Goal: Task Accomplishment & Management: Complete application form

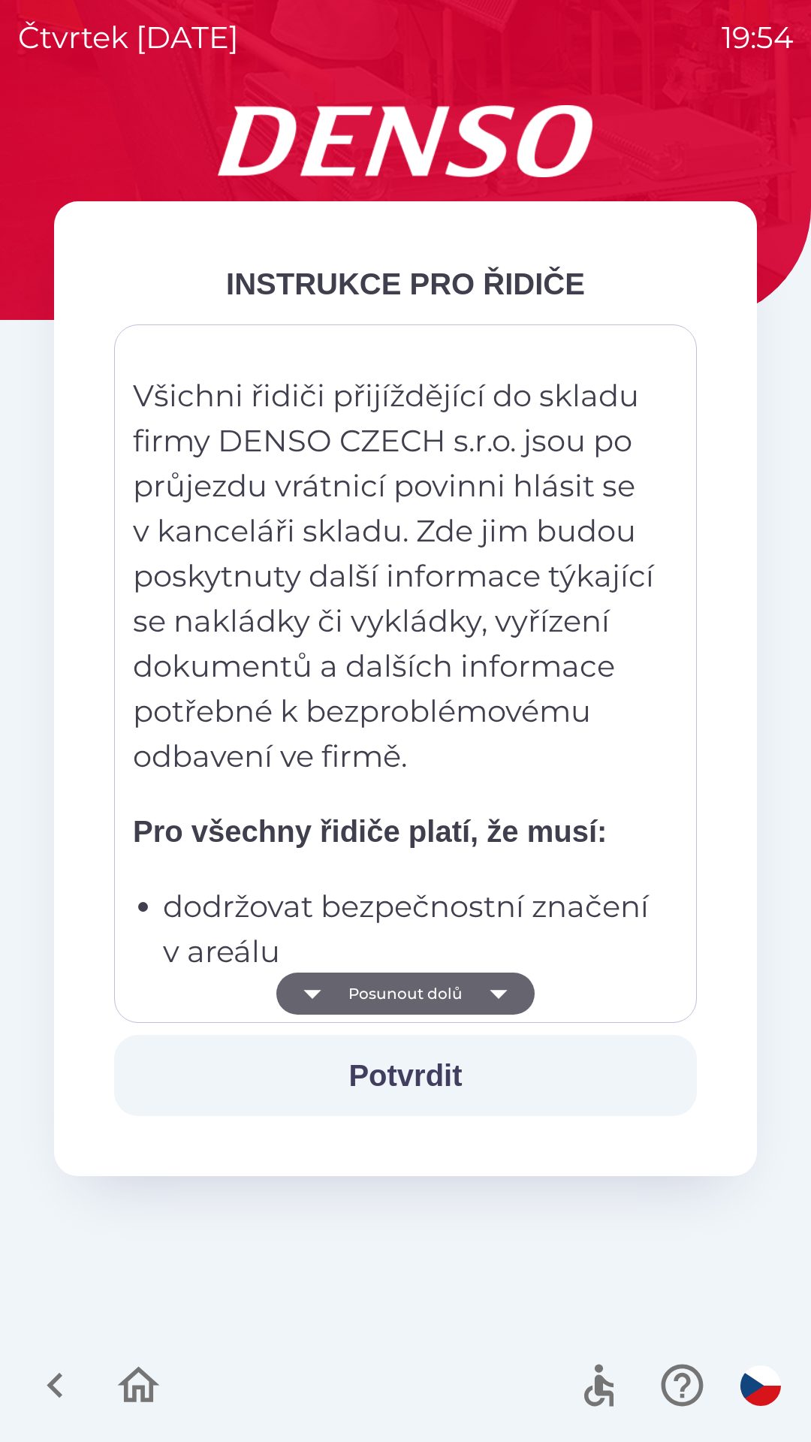
click at [433, 1094] on button "Potvrdit" at bounding box center [405, 1075] width 583 height 81
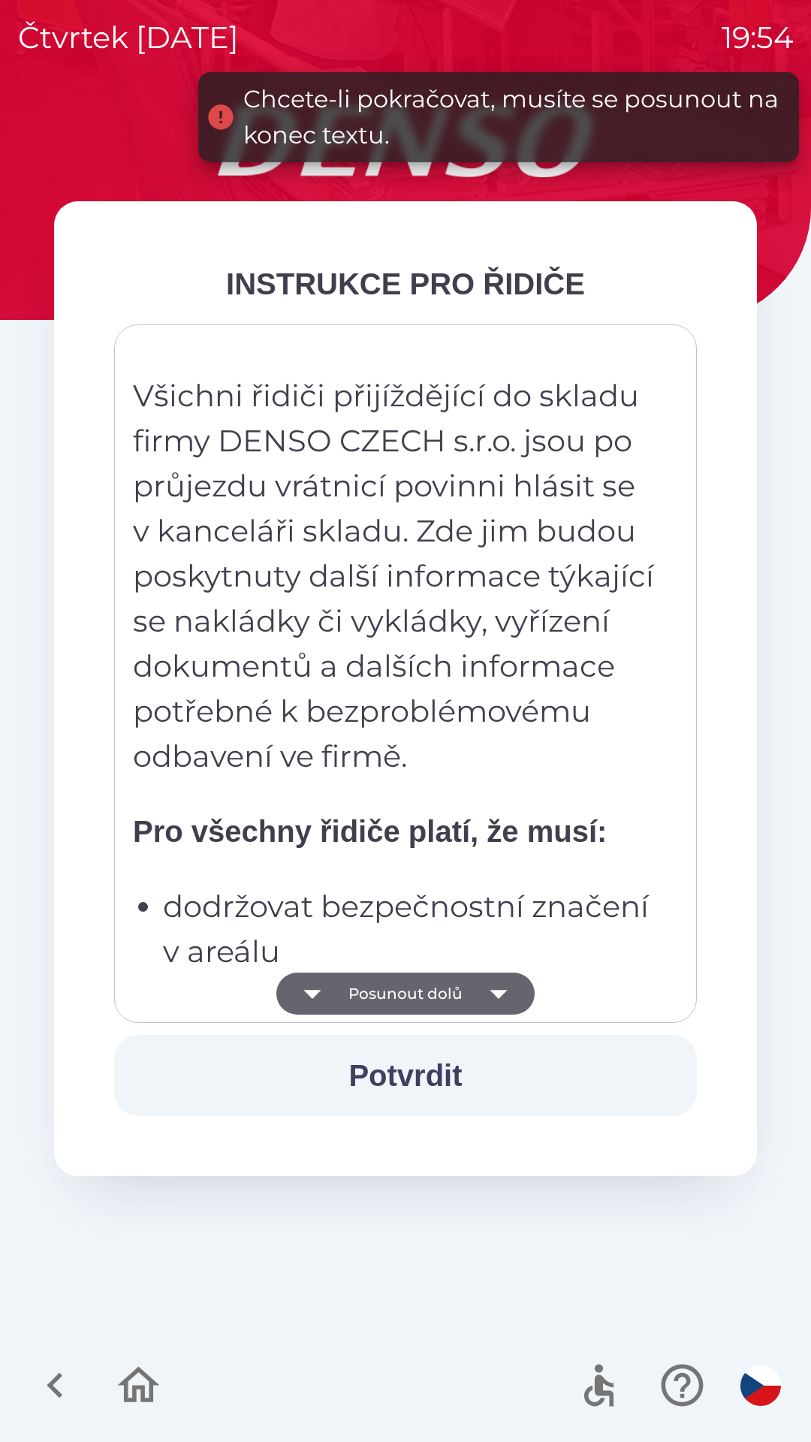
click at [490, 998] on icon "button" at bounding box center [499, 994] width 42 height 42
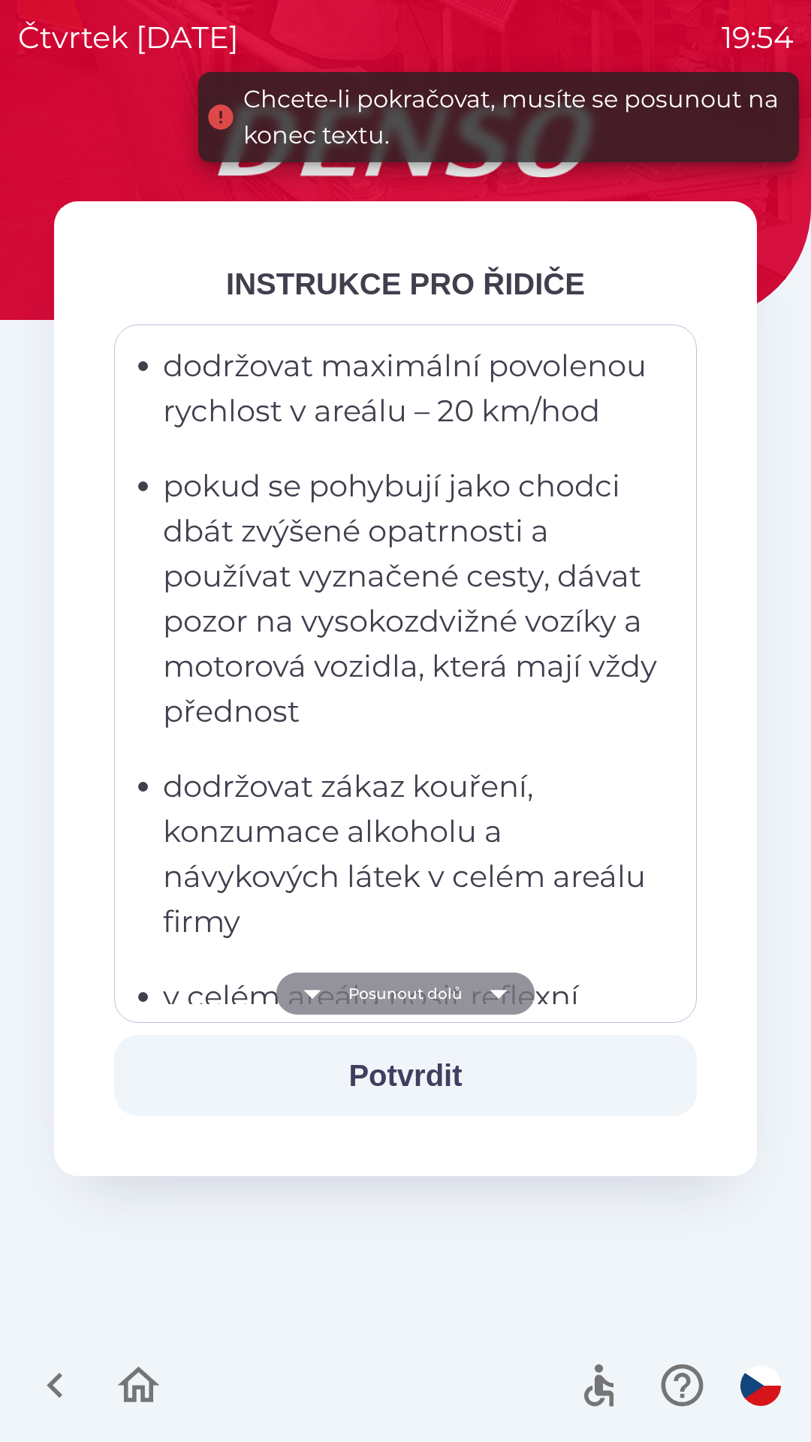
click at [504, 994] on icon "button" at bounding box center [499, 994] width 42 height 42
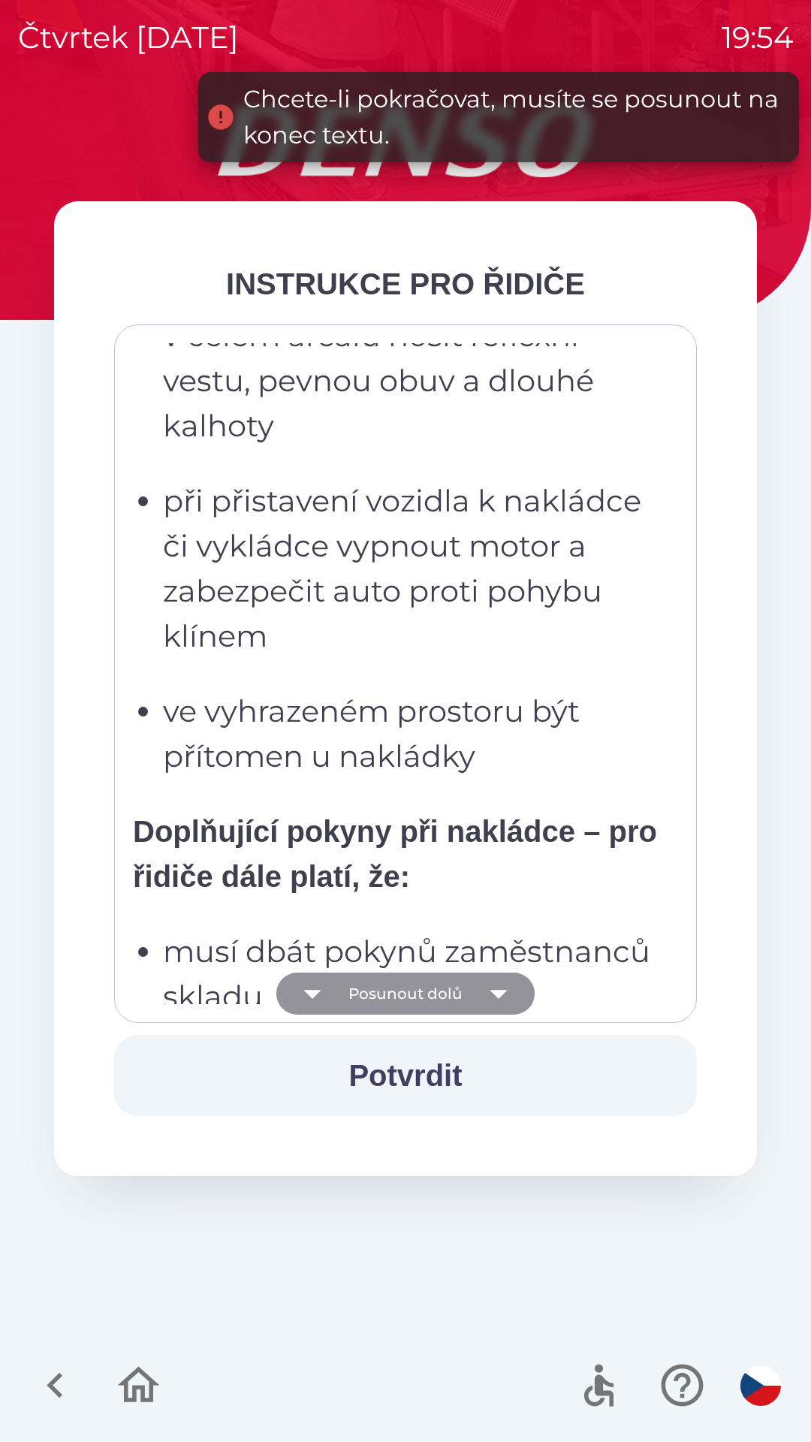
click at [497, 997] on icon "button" at bounding box center [498, 994] width 17 height 9
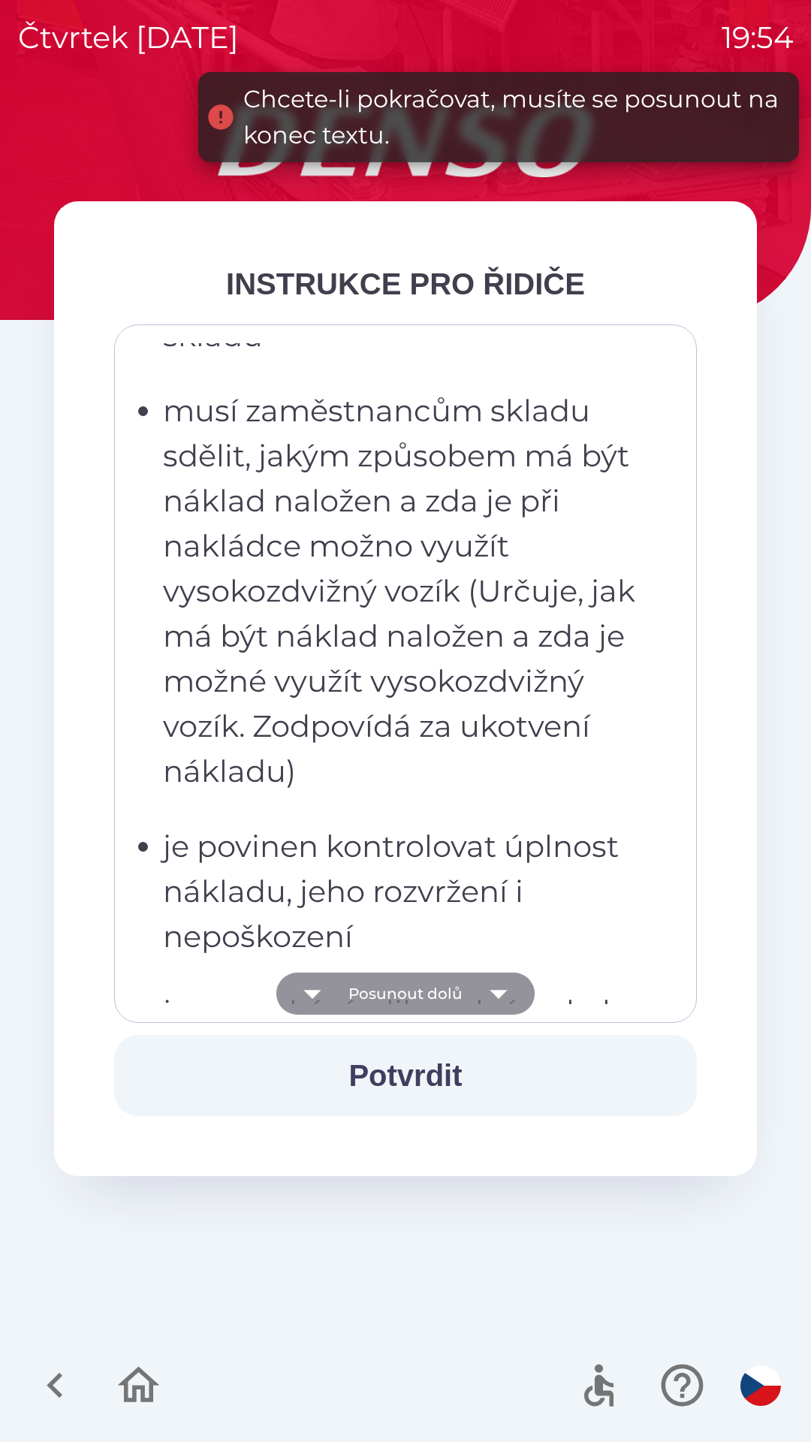
click at [505, 995] on icon "button" at bounding box center [499, 994] width 42 height 42
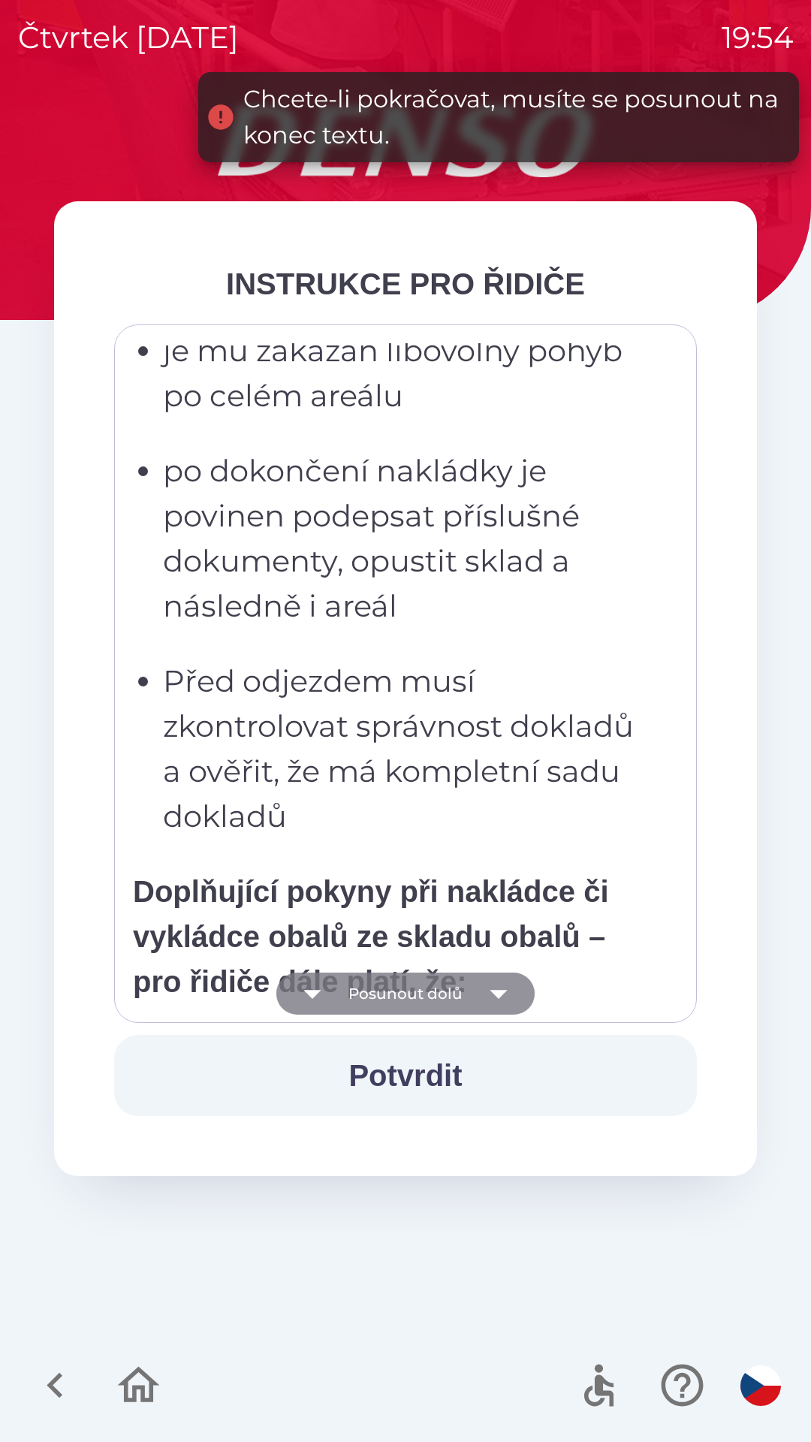
click at [504, 997] on icon "button" at bounding box center [499, 994] width 42 height 42
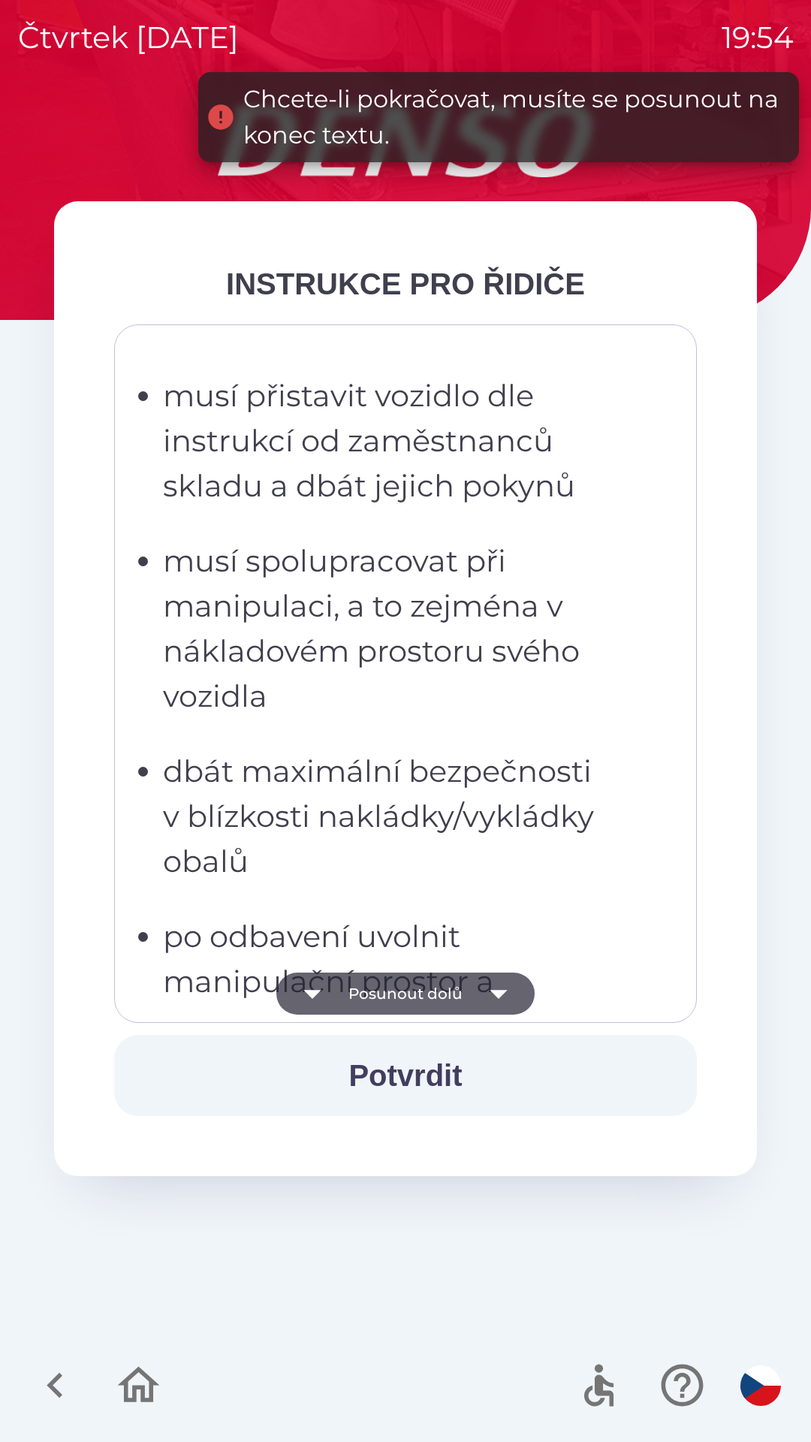
click at [508, 999] on icon "button" at bounding box center [499, 994] width 42 height 42
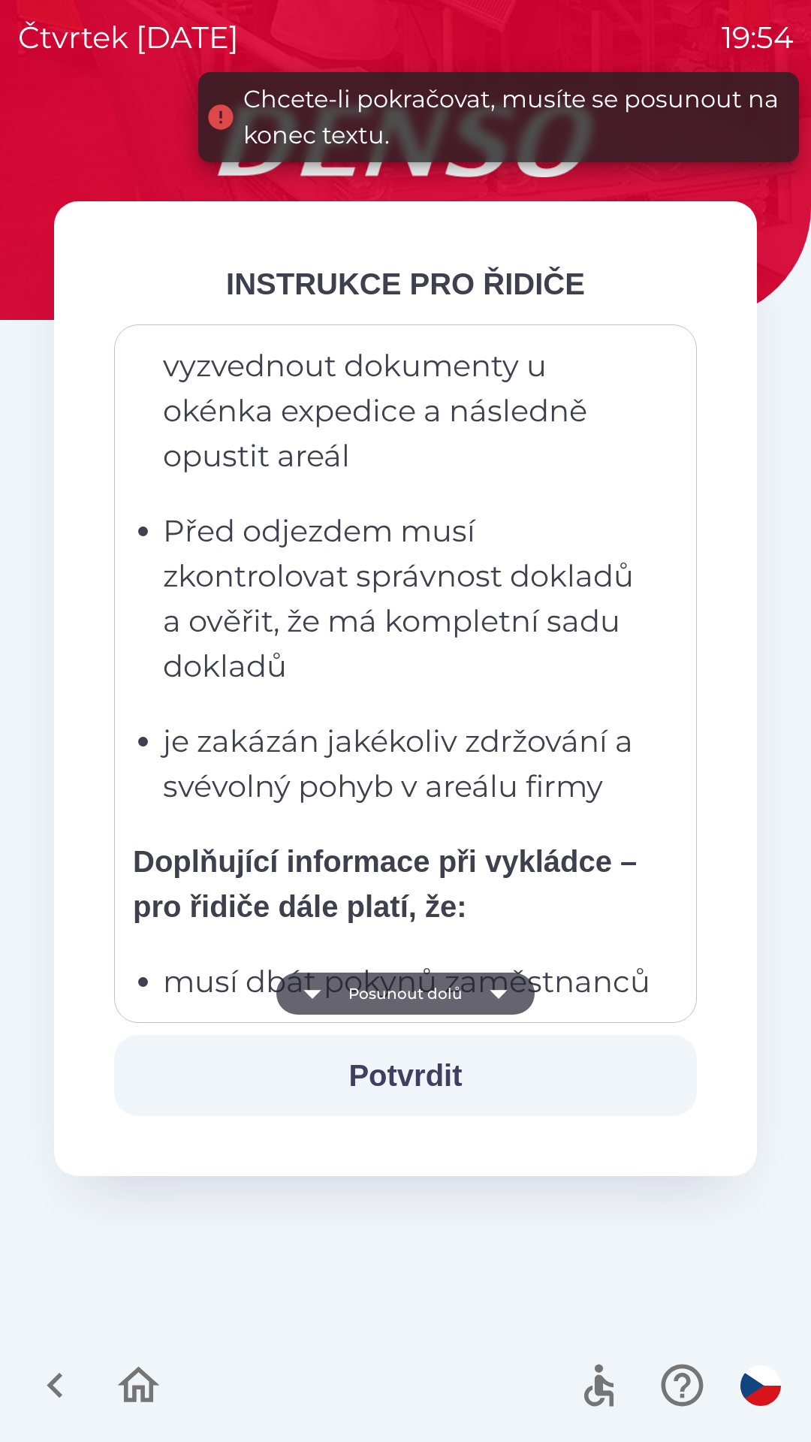
click at [507, 1000] on icon "button" at bounding box center [499, 994] width 42 height 42
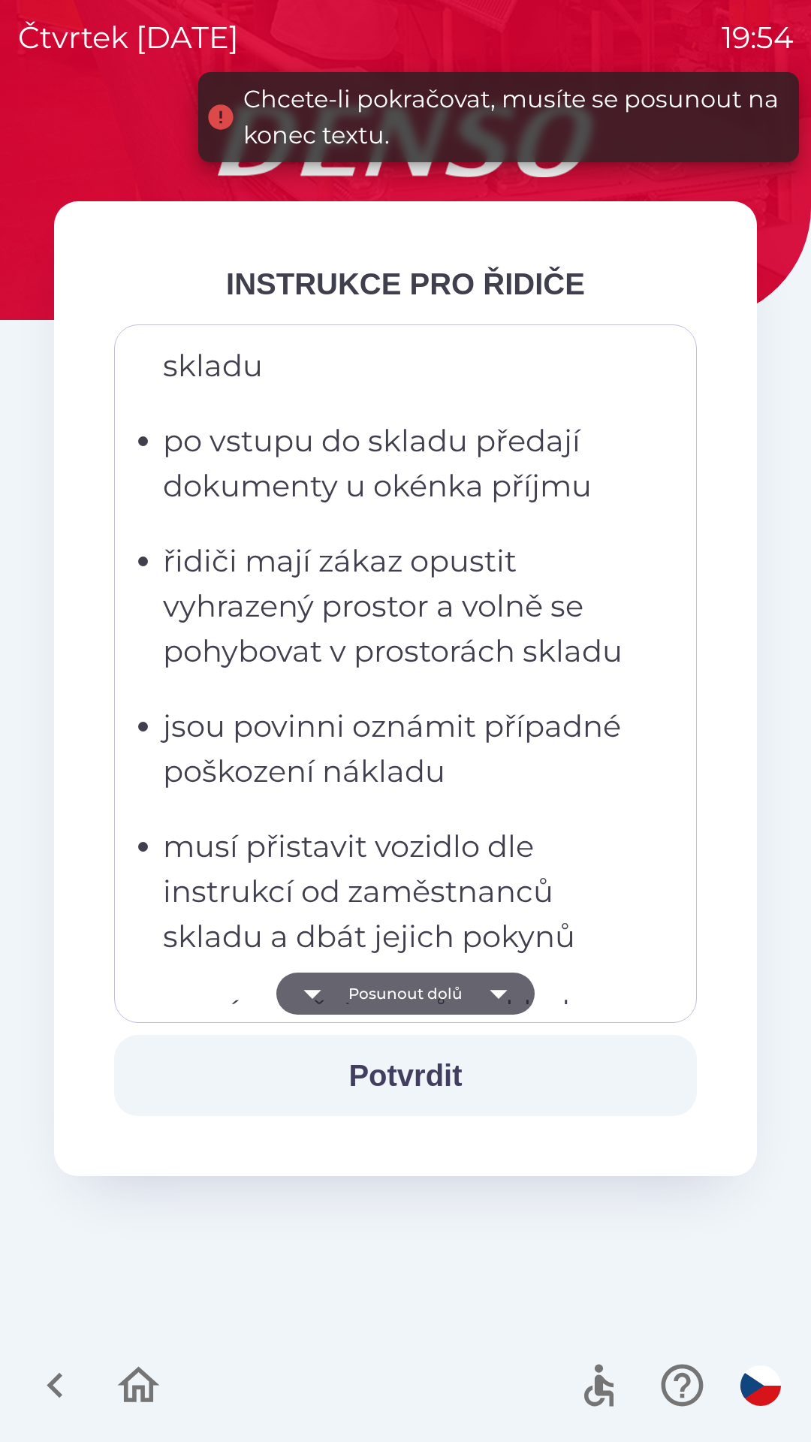
click at [505, 997] on icon "button" at bounding box center [499, 994] width 42 height 42
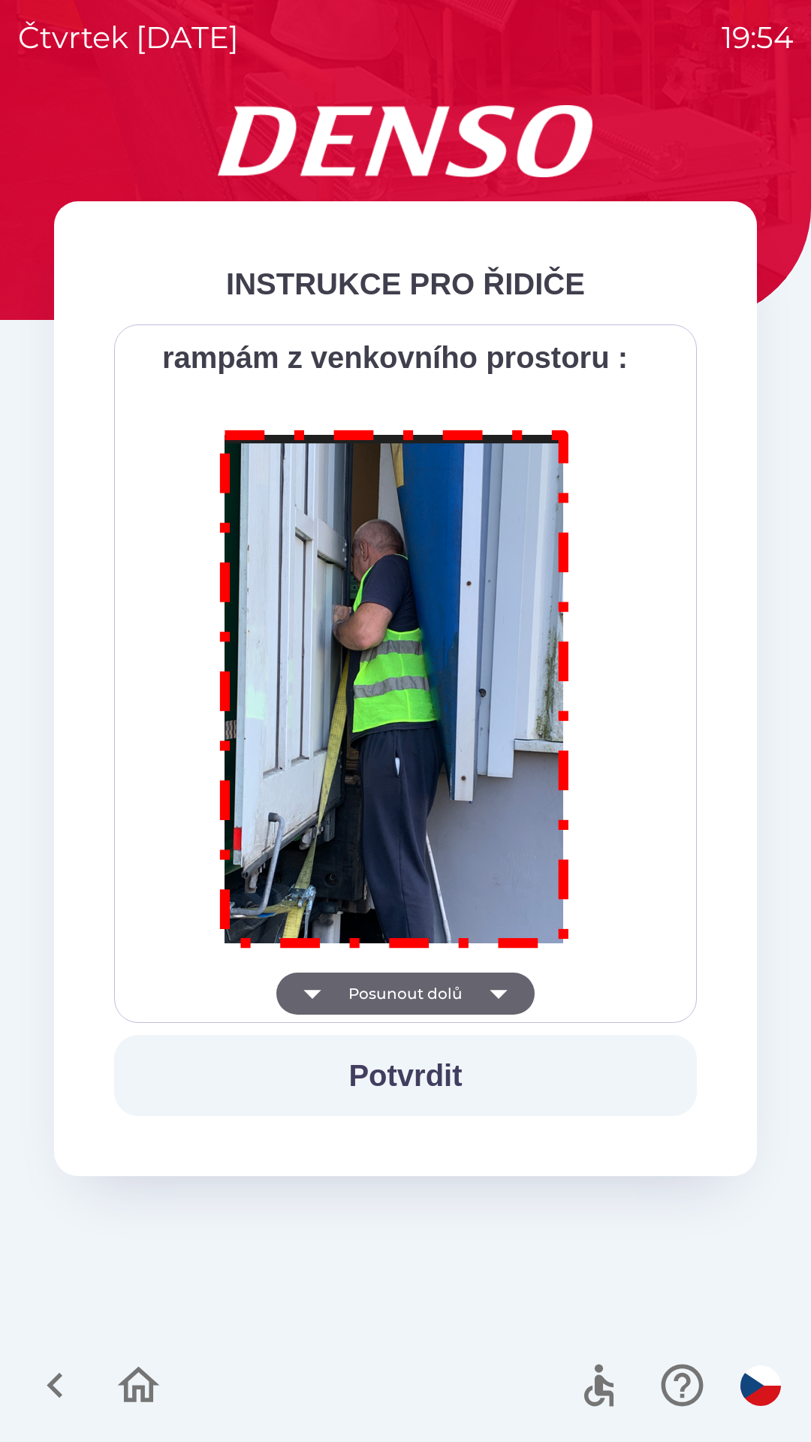
scroll to position [8441, 0]
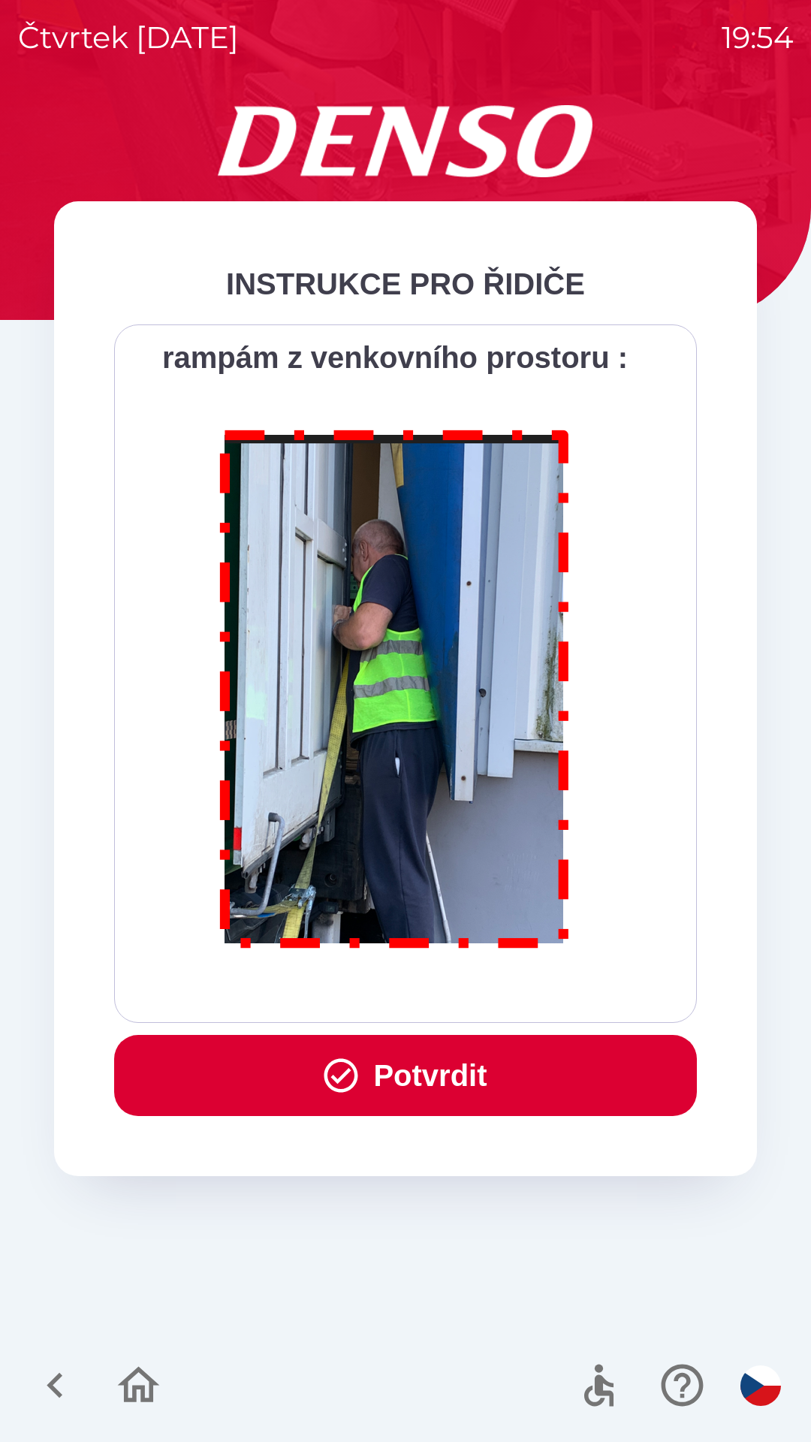
click at [482, 1088] on button "Potvrdit" at bounding box center [405, 1075] width 583 height 81
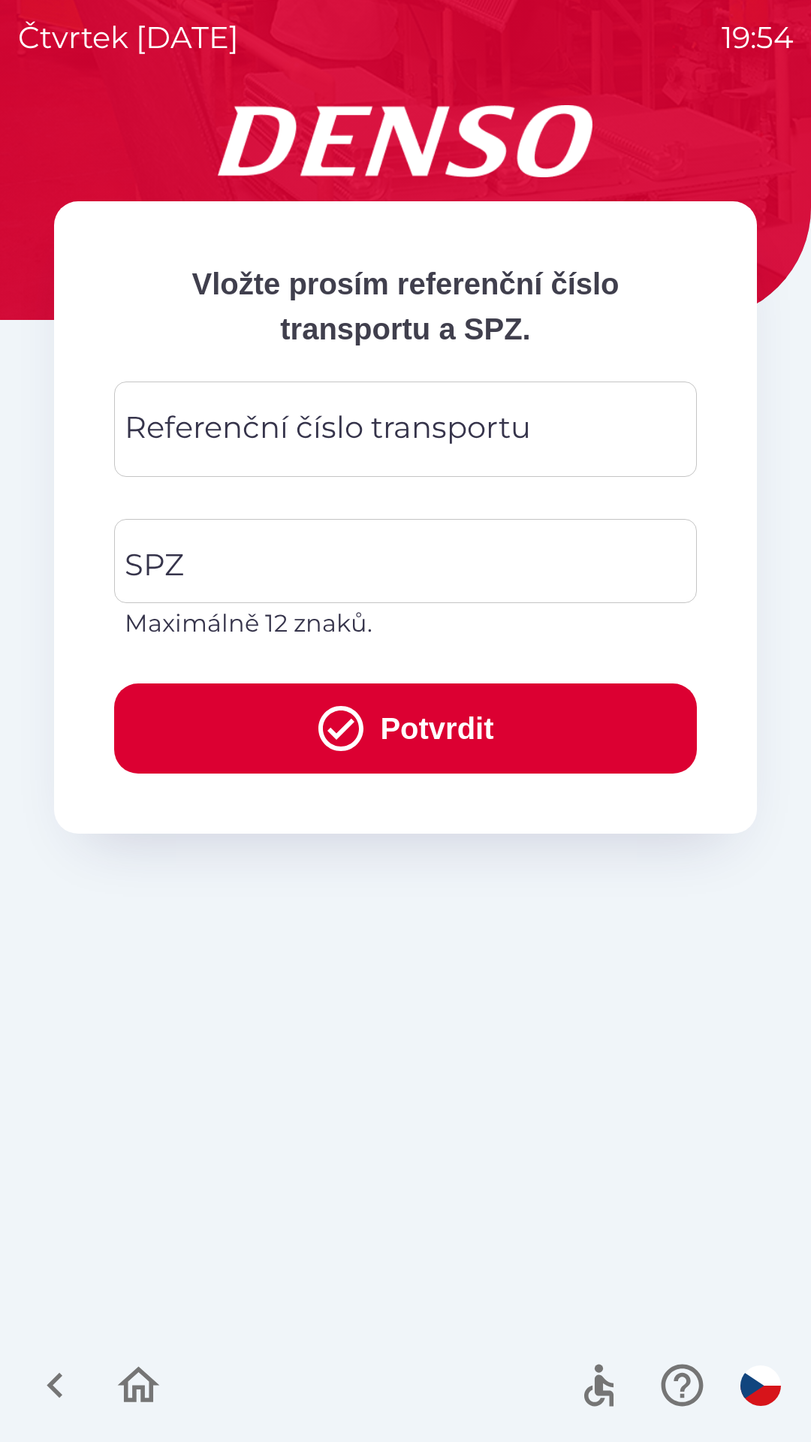
click at [255, 438] on div "Referenční číslo transportu Referenční číslo transportu" at bounding box center [405, 429] width 583 height 95
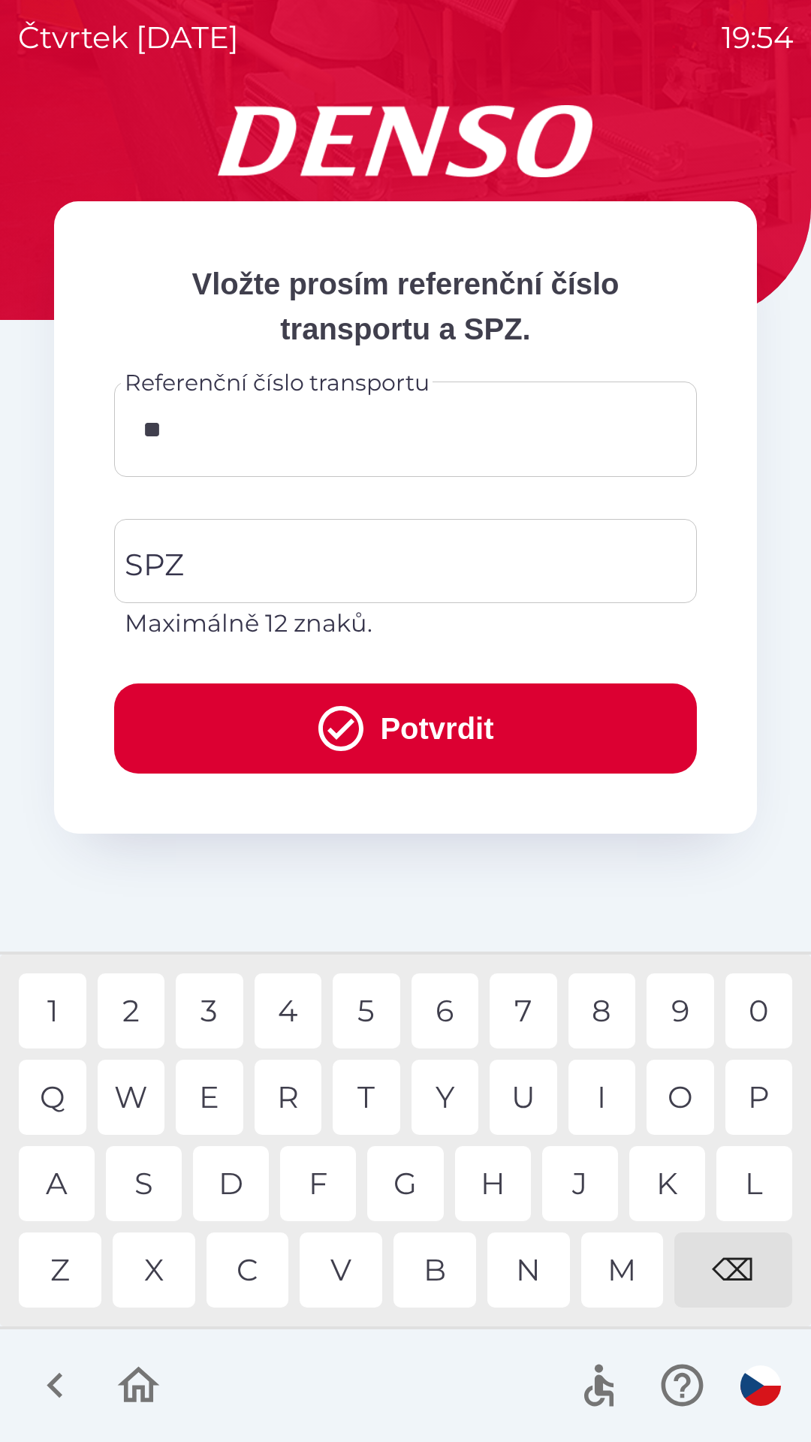
click at [660, 1175] on div "K" at bounding box center [667, 1183] width 76 height 75
click at [762, 1007] on div "0" at bounding box center [760, 1010] width 68 height 75
type input "******"
click at [194, 551] on input "SPZ" at bounding box center [394, 561] width 547 height 71
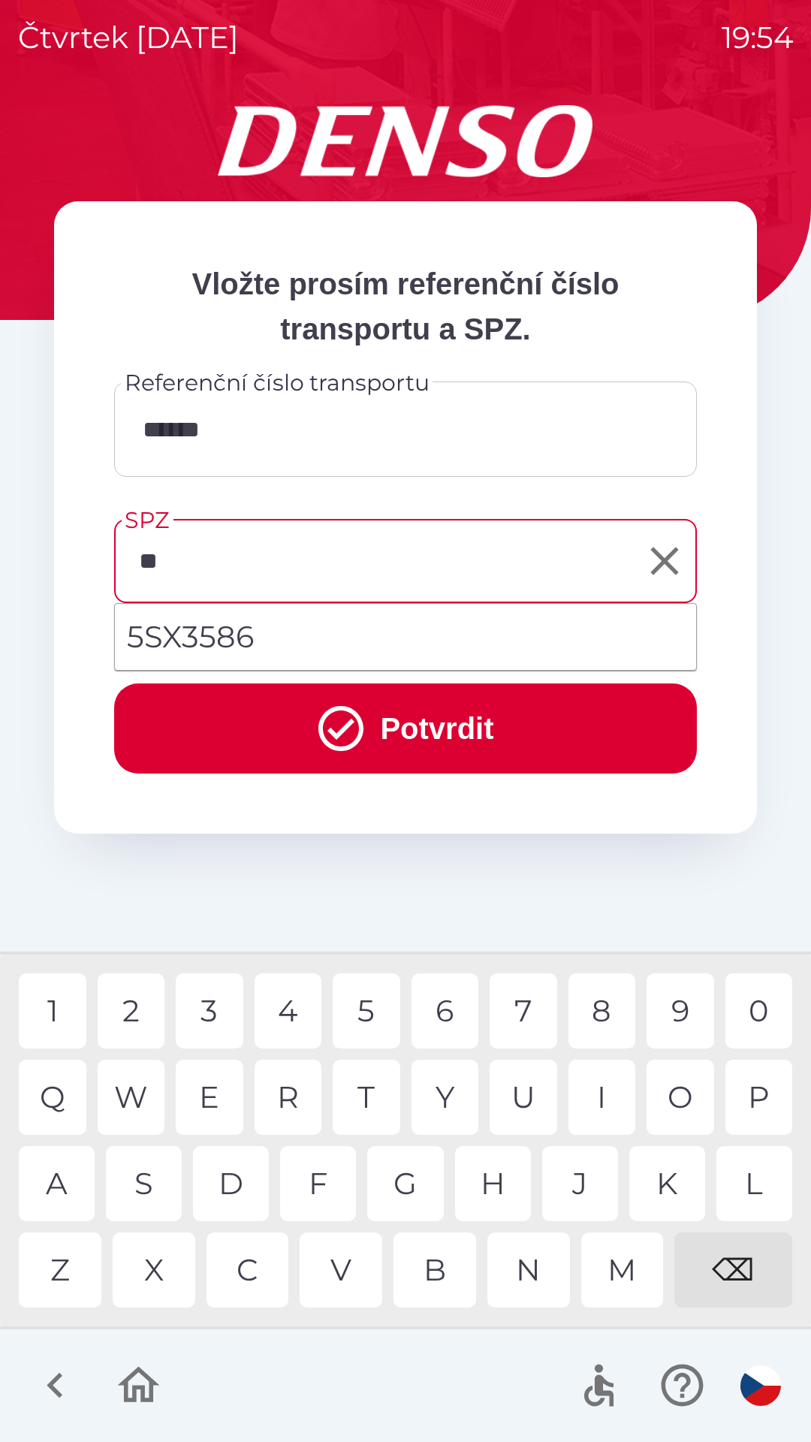
click at [214, 634] on li "5SX3586" at bounding box center [405, 637] width 581 height 54
type input "*******"
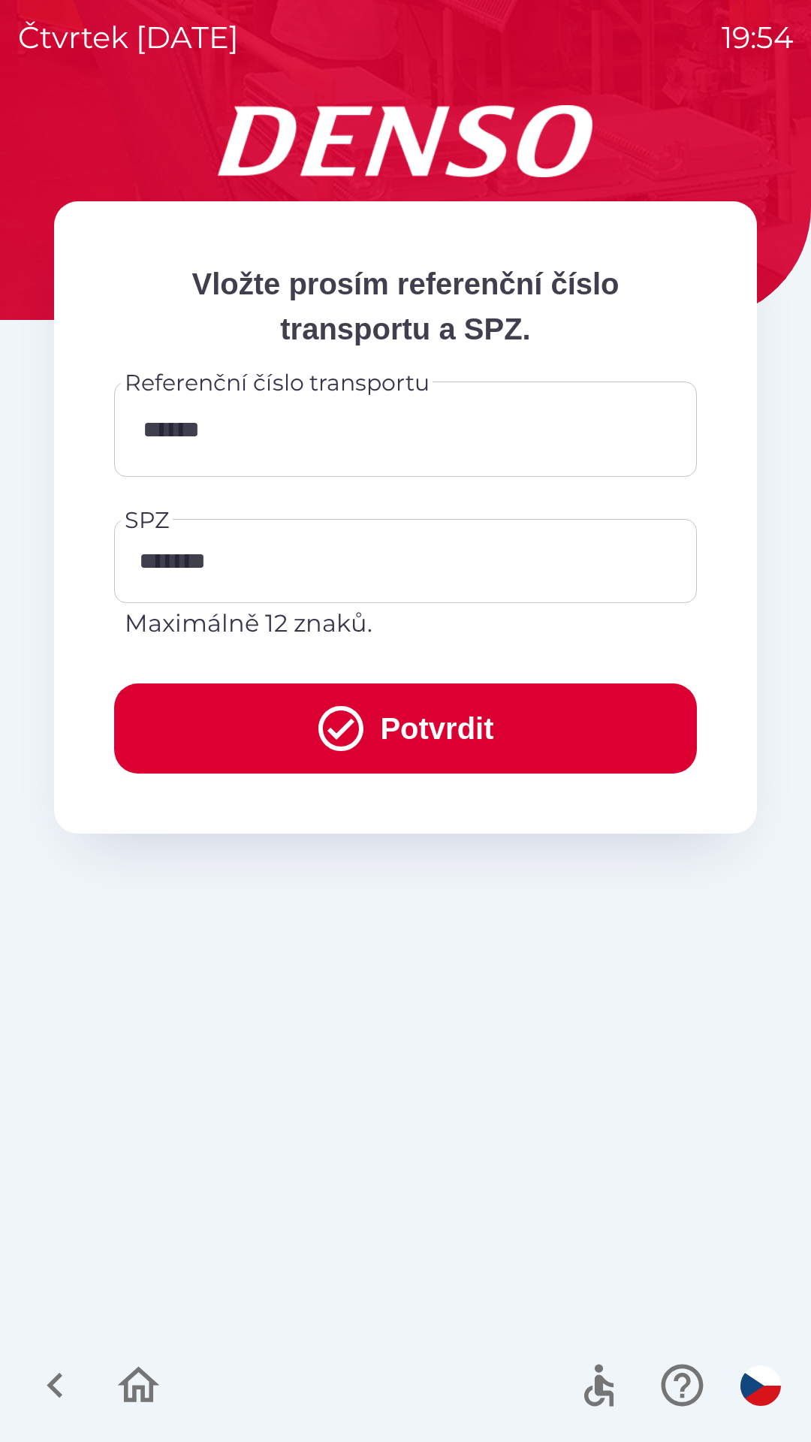
click at [415, 712] on button "Potvrdit" at bounding box center [405, 729] width 583 height 90
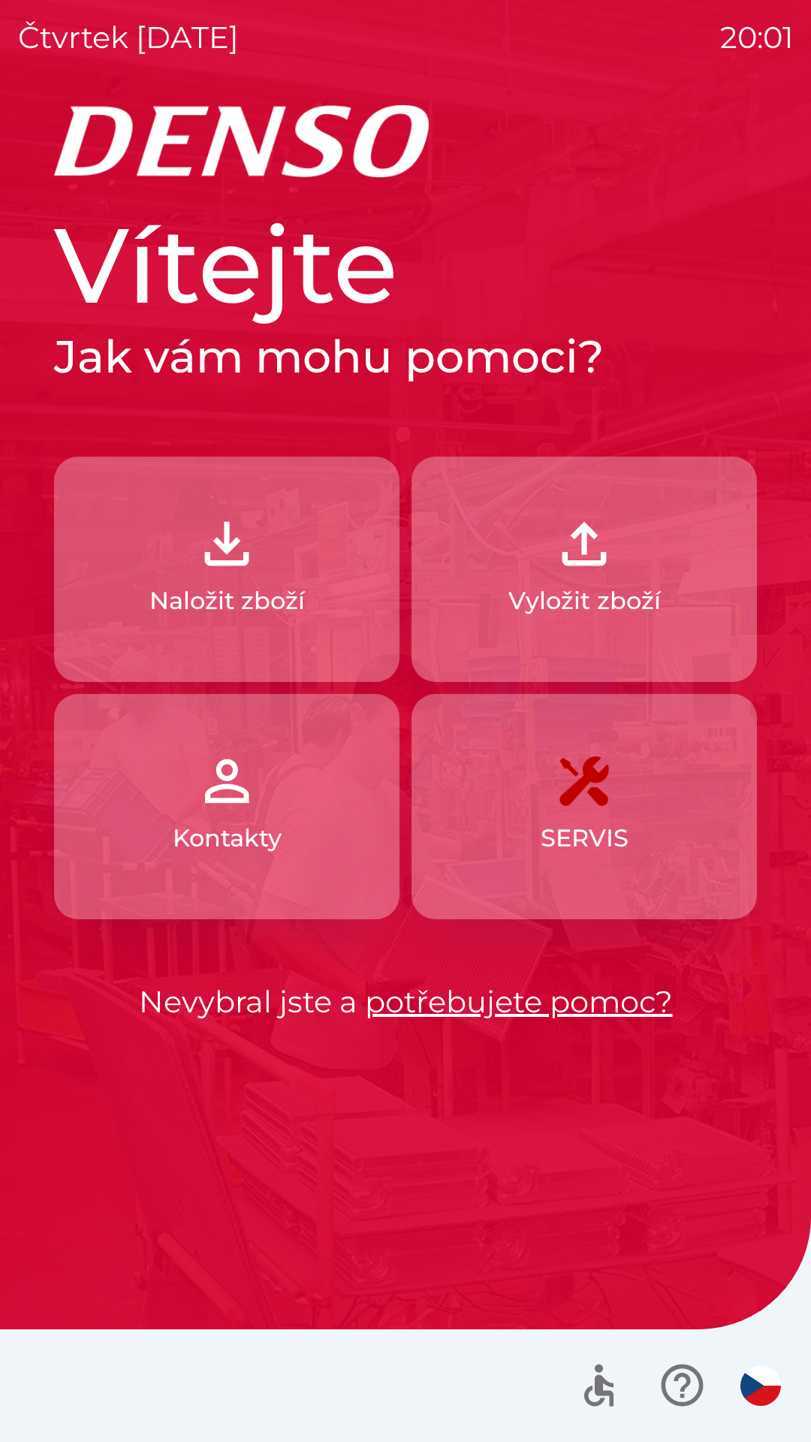
click at [246, 583] on p "Naložit zboží" at bounding box center [226, 601] width 155 height 36
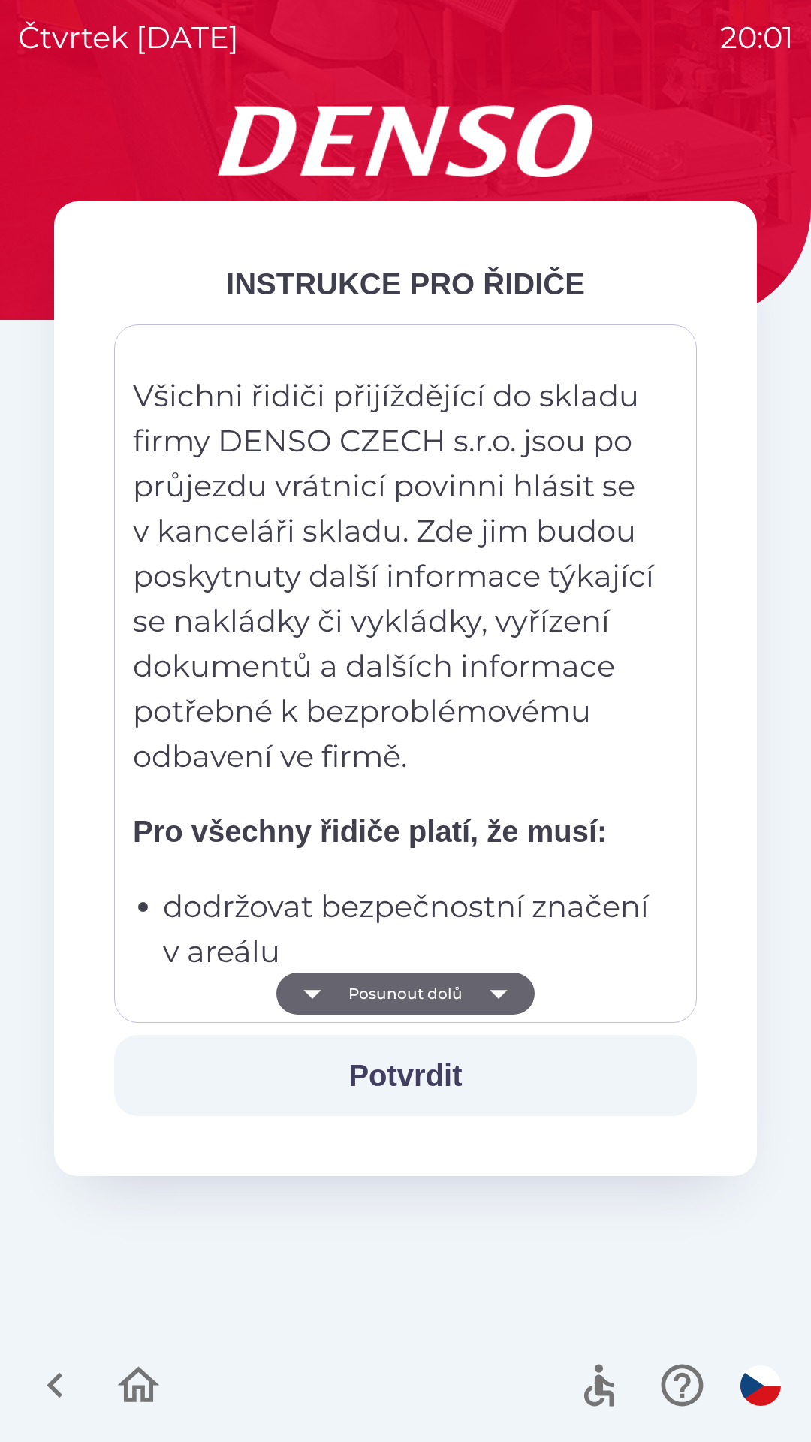
click at [493, 986] on icon "button" at bounding box center [499, 994] width 42 height 42
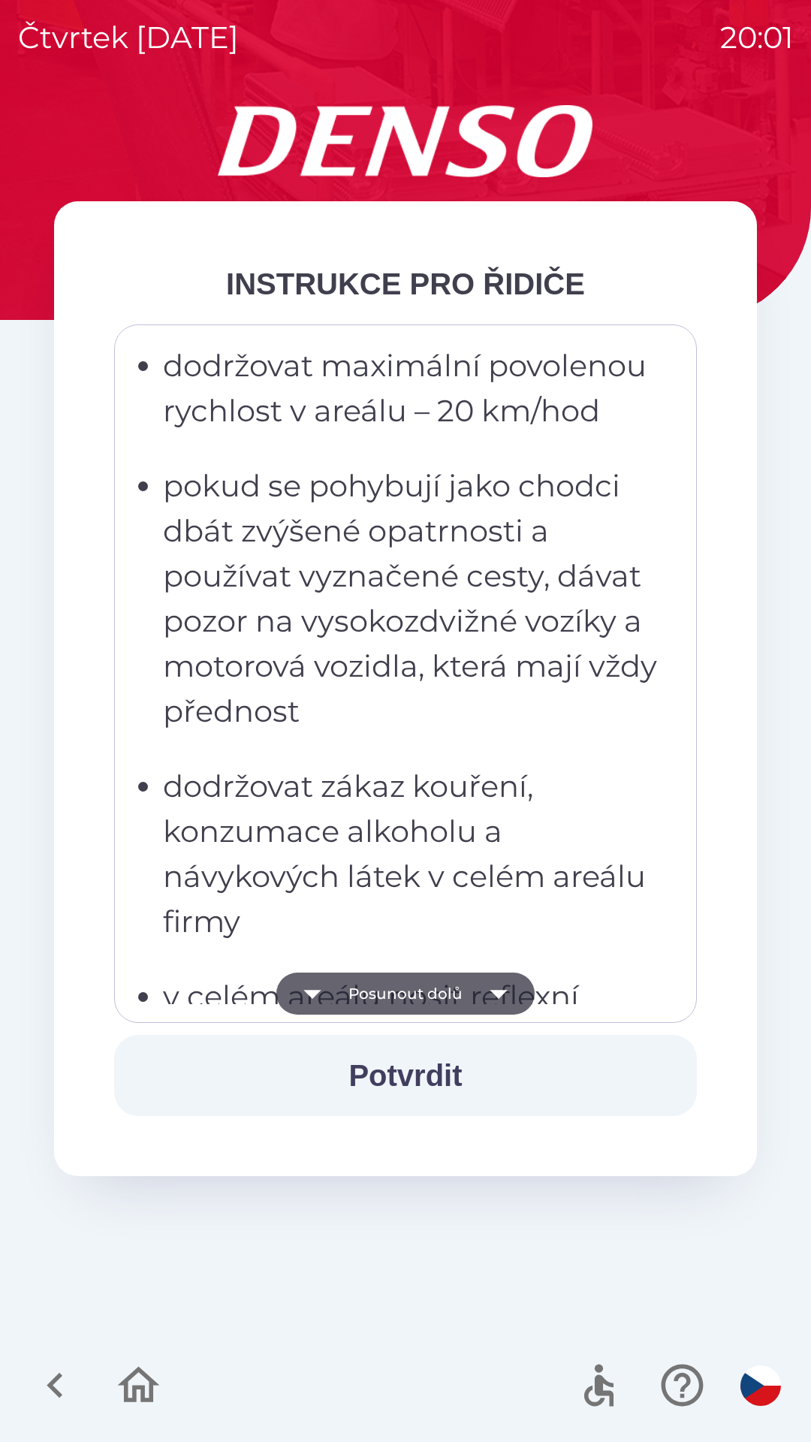
click at [497, 991] on icon "button" at bounding box center [498, 994] width 17 height 9
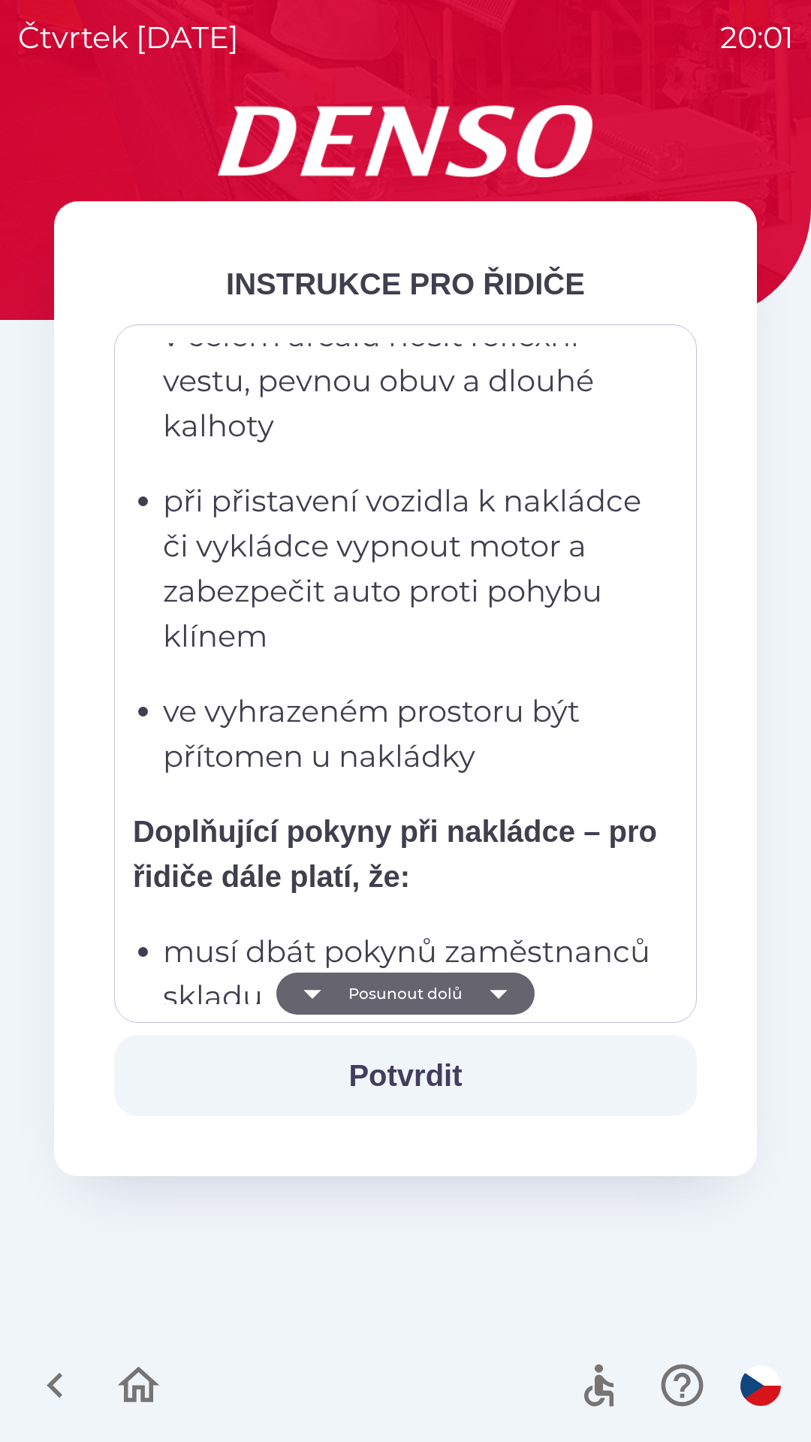
click at [503, 987] on icon "button" at bounding box center [499, 994] width 42 height 42
click at [510, 991] on icon "button" at bounding box center [499, 994] width 42 height 42
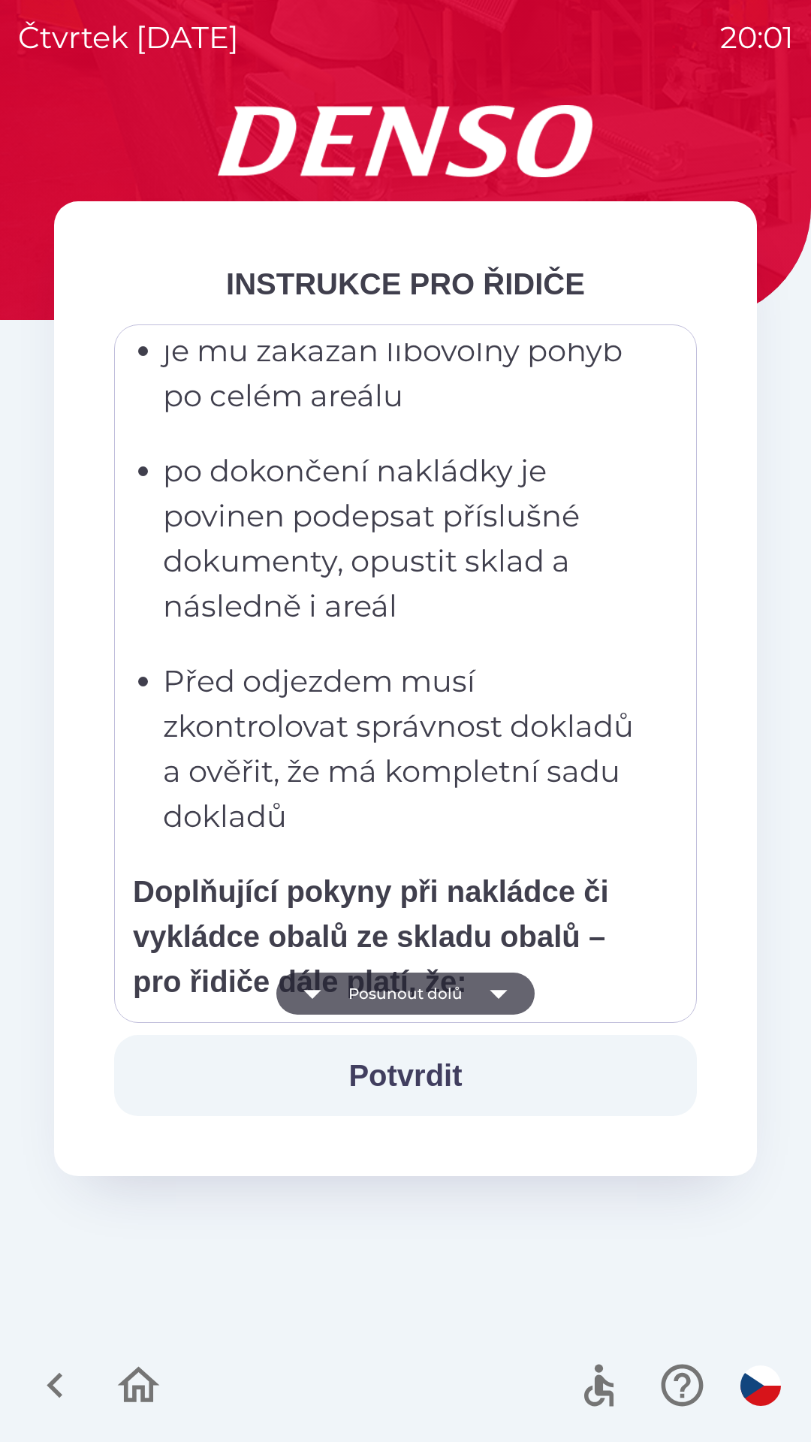
click at [505, 985] on icon "button" at bounding box center [499, 994] width 42 height 42
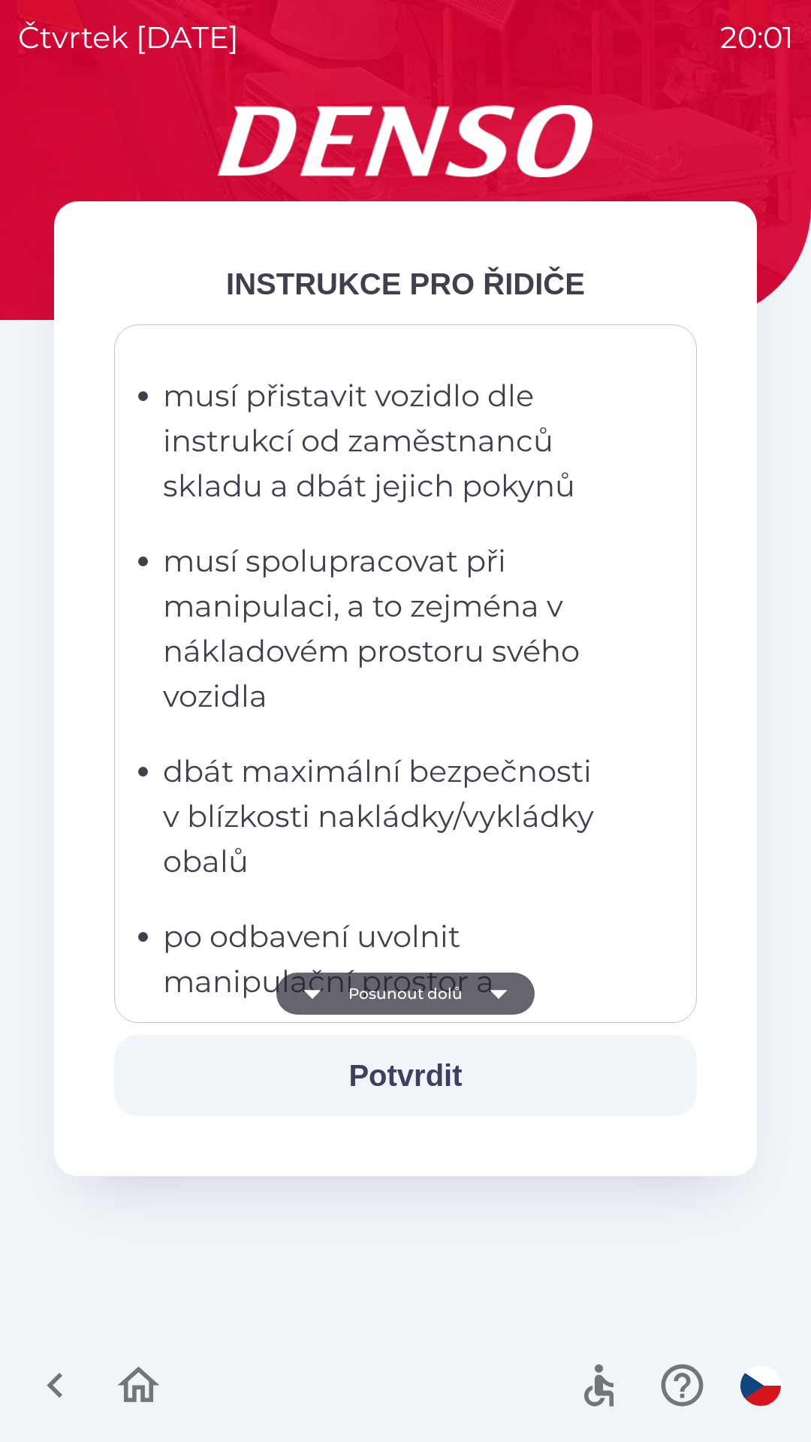
click at [500, 991] on icon "button" at bounding box center [498, 994] width 17 height 9
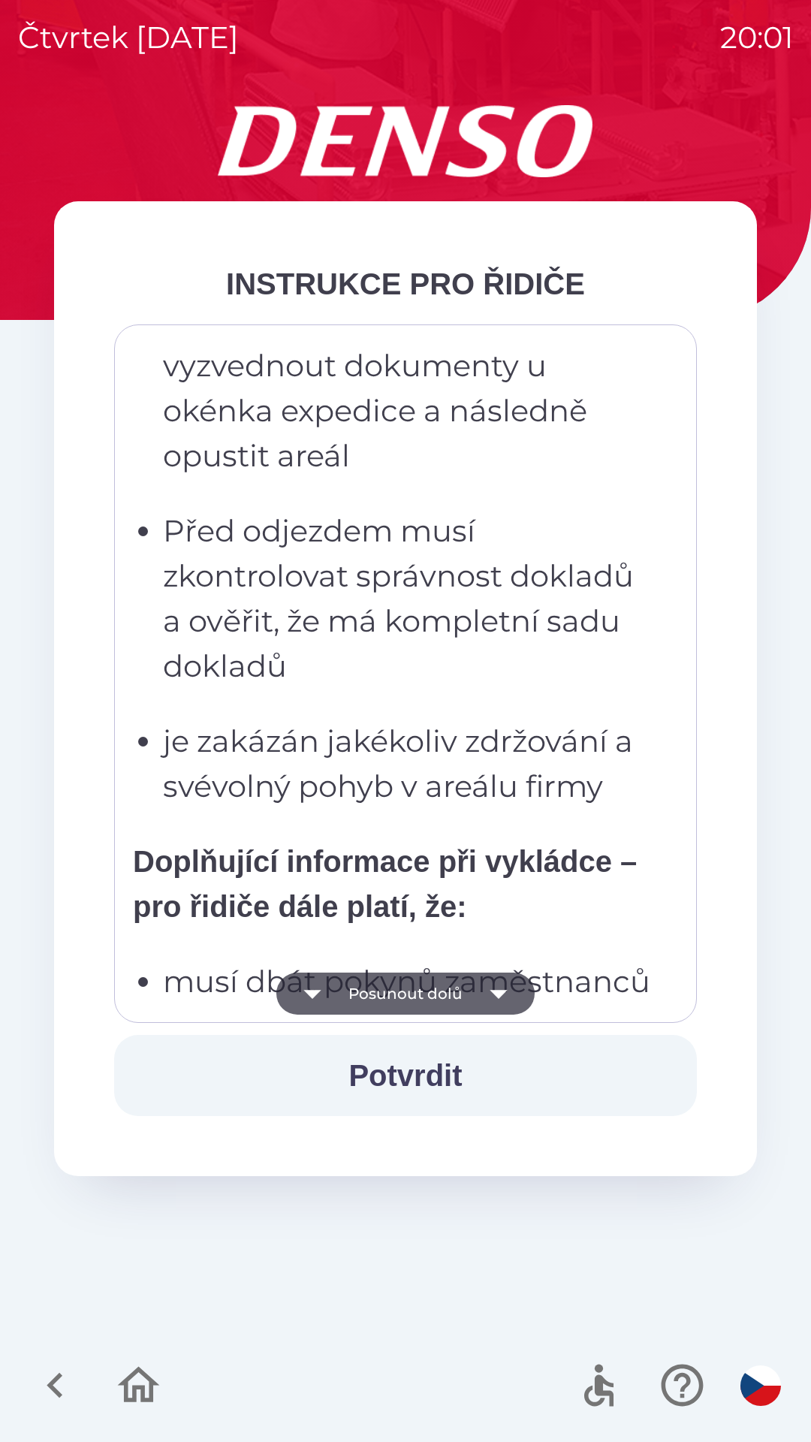
click at [501, 985] on icon "button" at bounding box center [499, 994] width 42 height 42
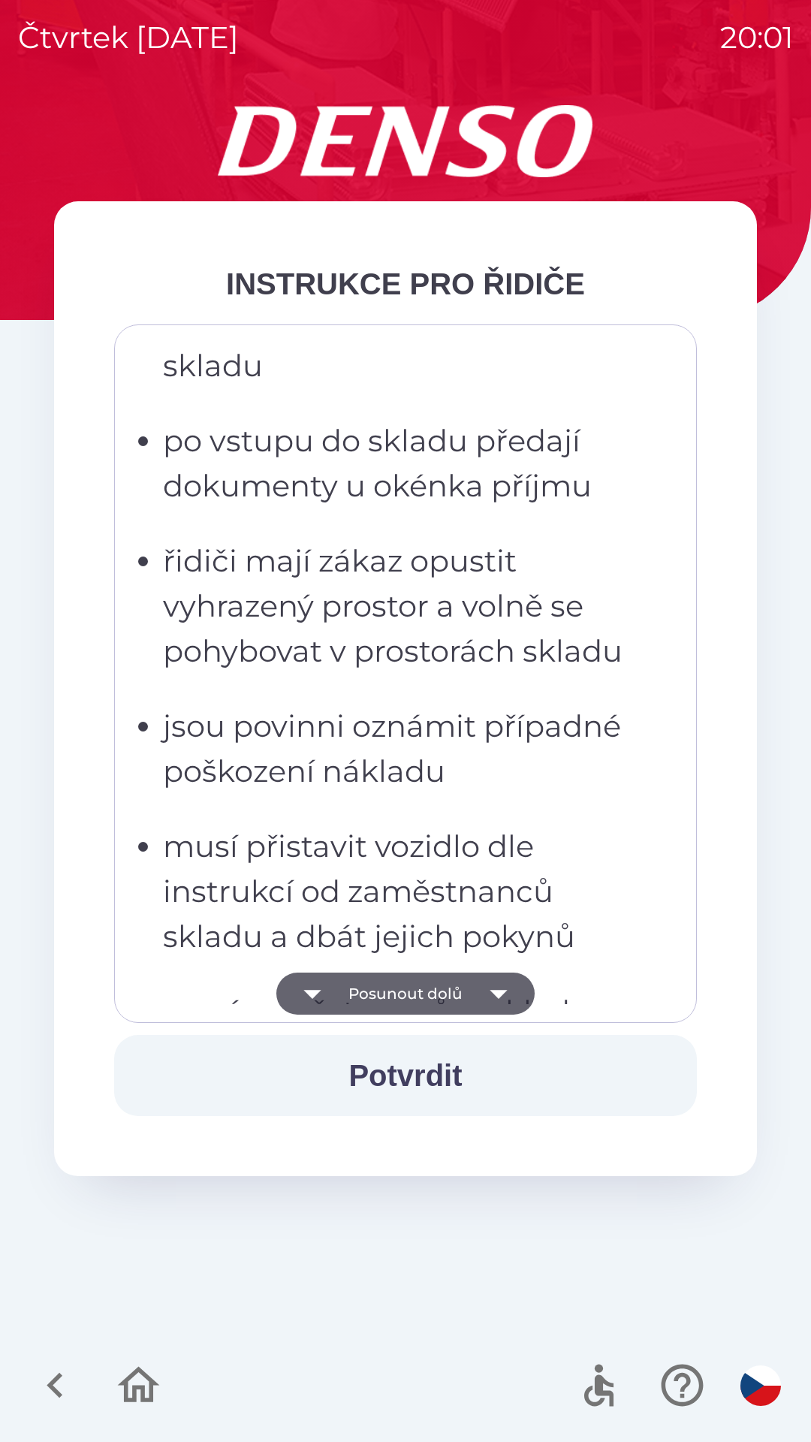
click at [491, 986] on icon "button" at bounding box center [499, 994] width 42 height 42
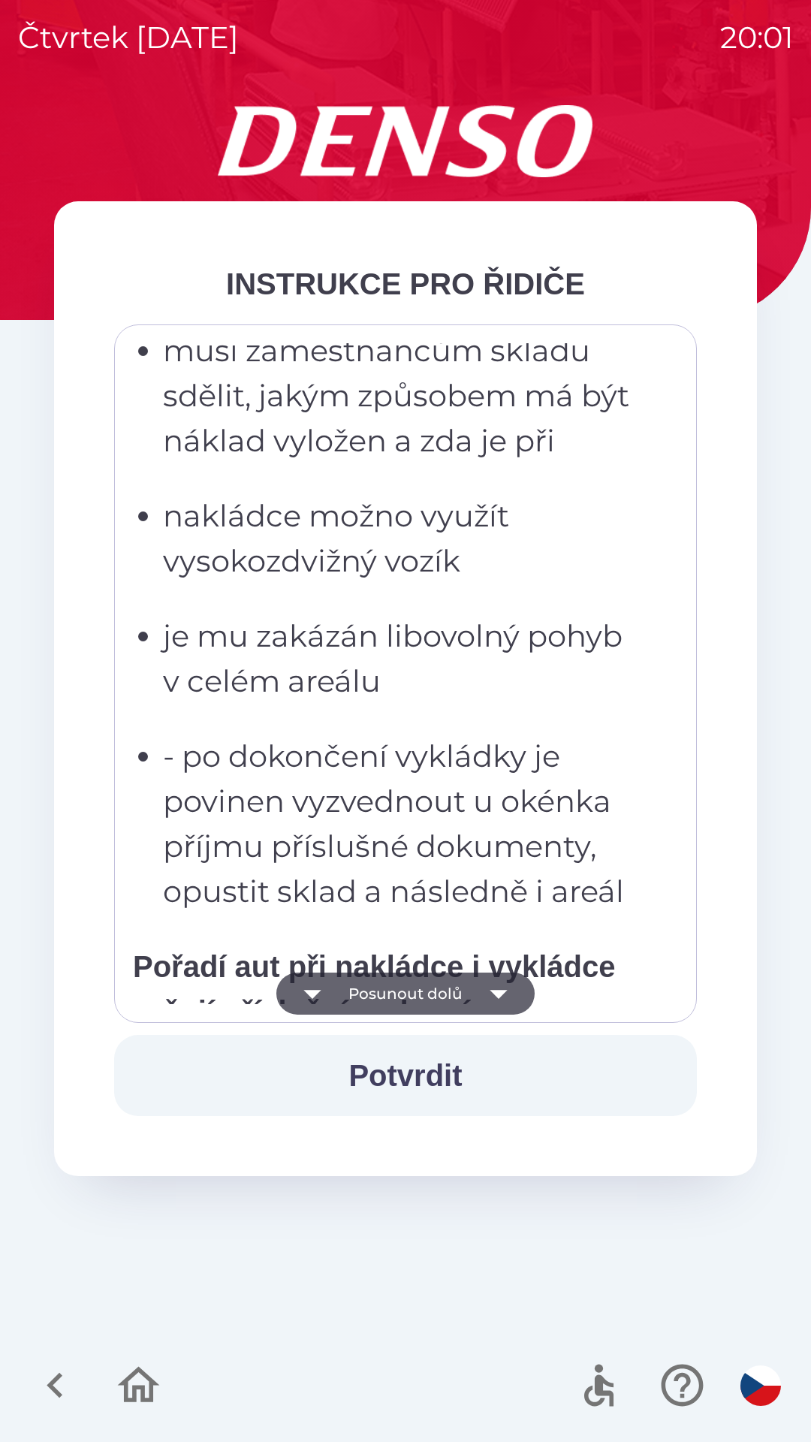
click at [498, 990] on icon "button" at bounding box center [499, 994] width 42 height 42
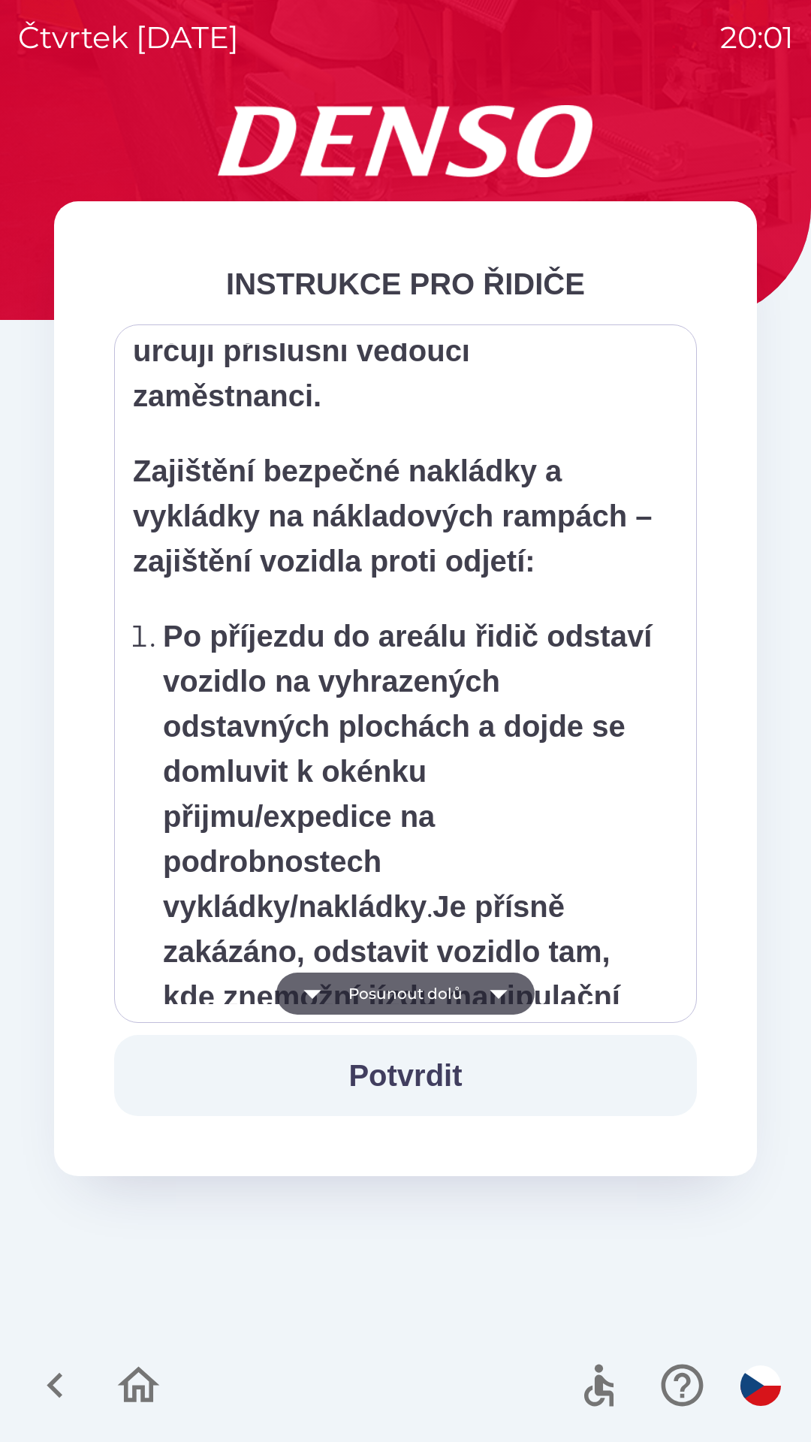
click at [500, 986] on icon "button" at bounding box center [499, 994] width 42 height 42
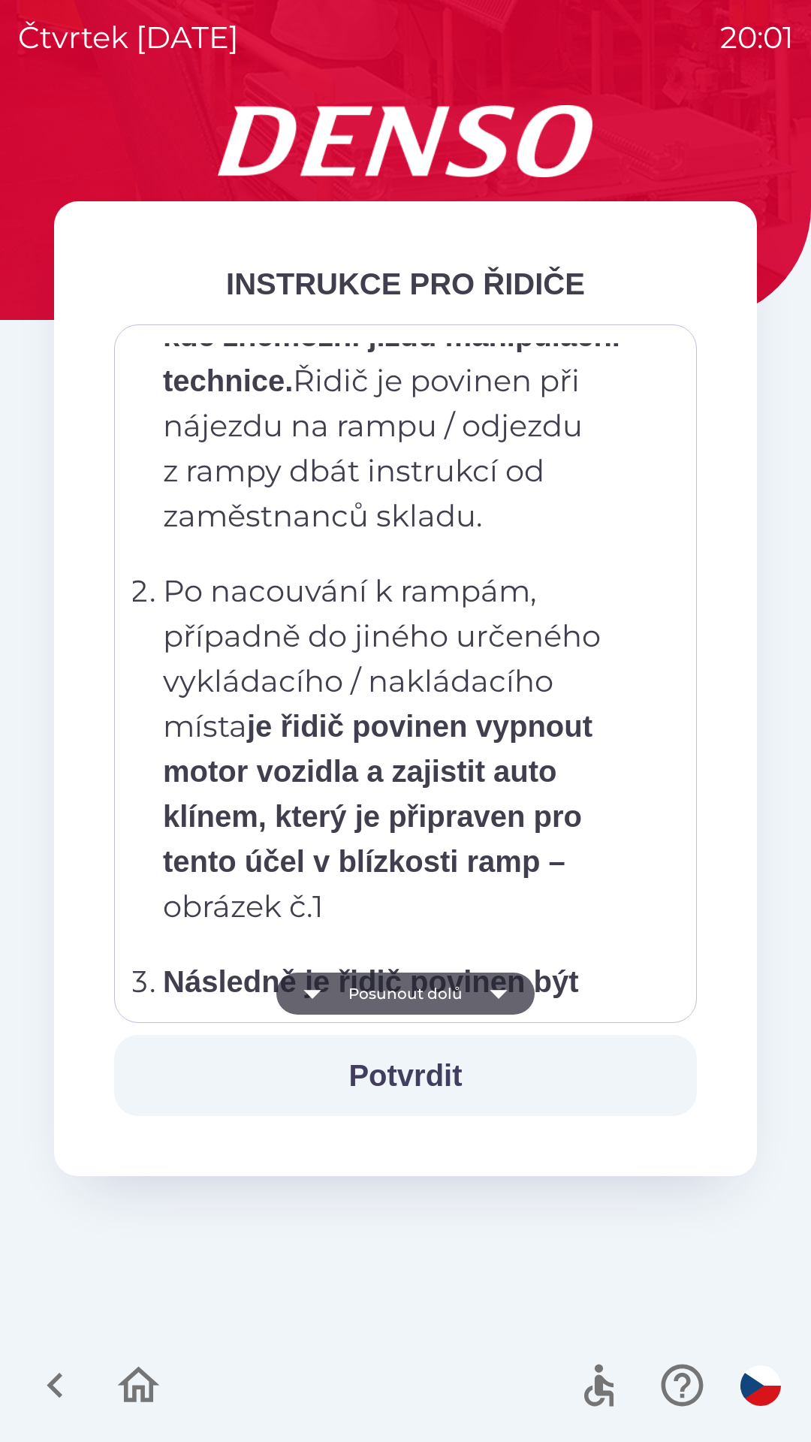
click at [500, 988] on icon "button" at bounding box center [499, 994] width 42 height 42
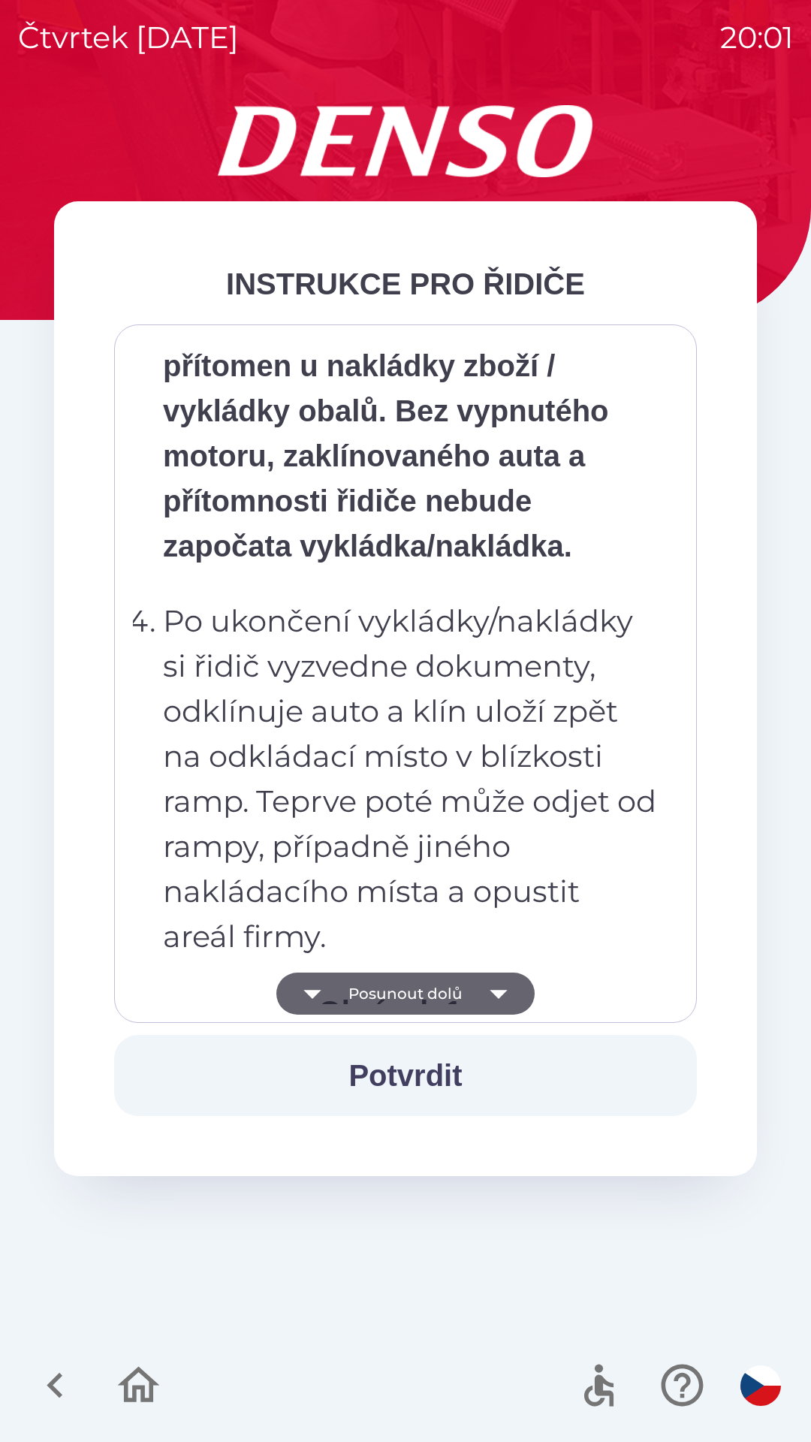
click at [496, 990] on icon "button" at bounding box center [499, 994] width 42 height 42
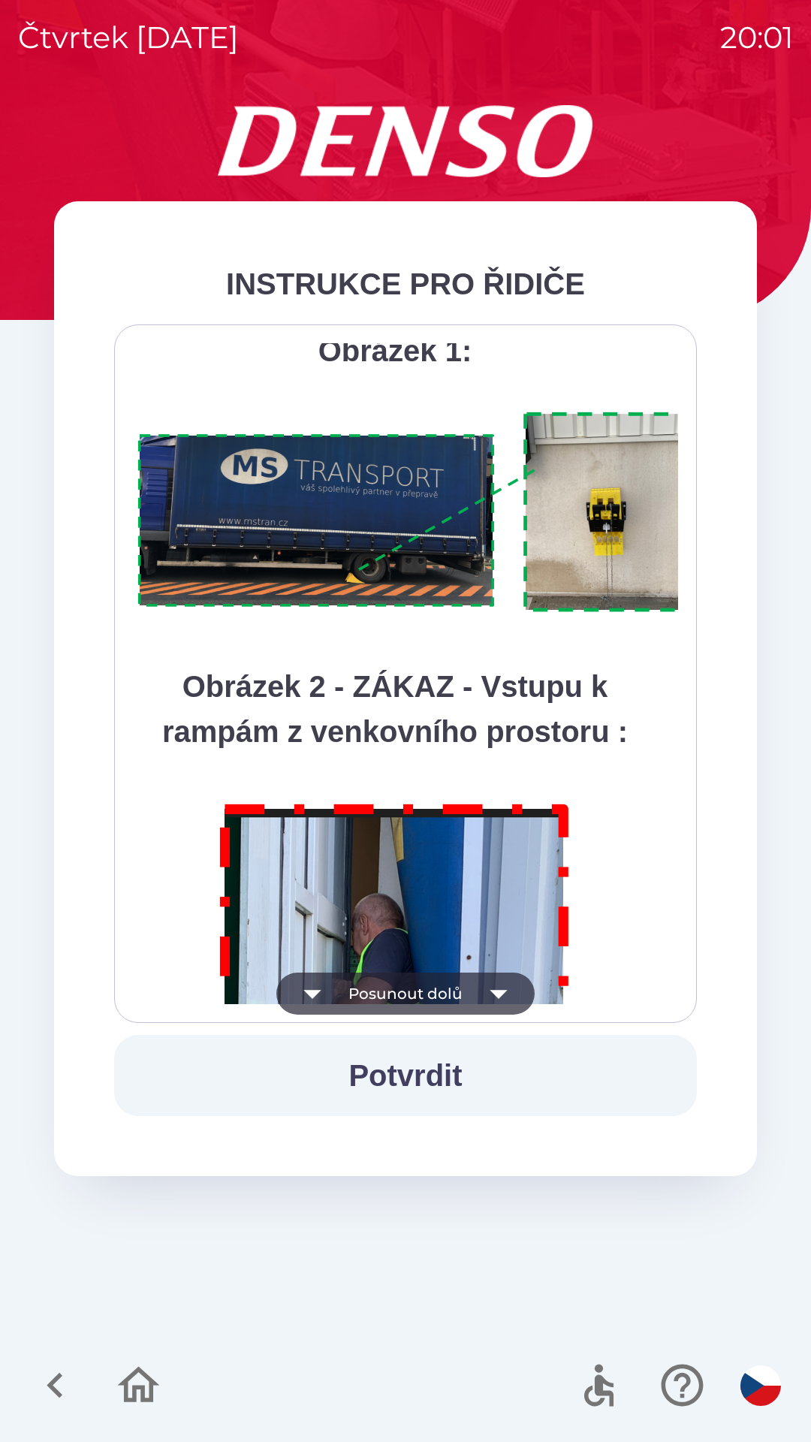
click at [501, 992] on icon "button" at bounding box center [498, 994] width 17 height 9
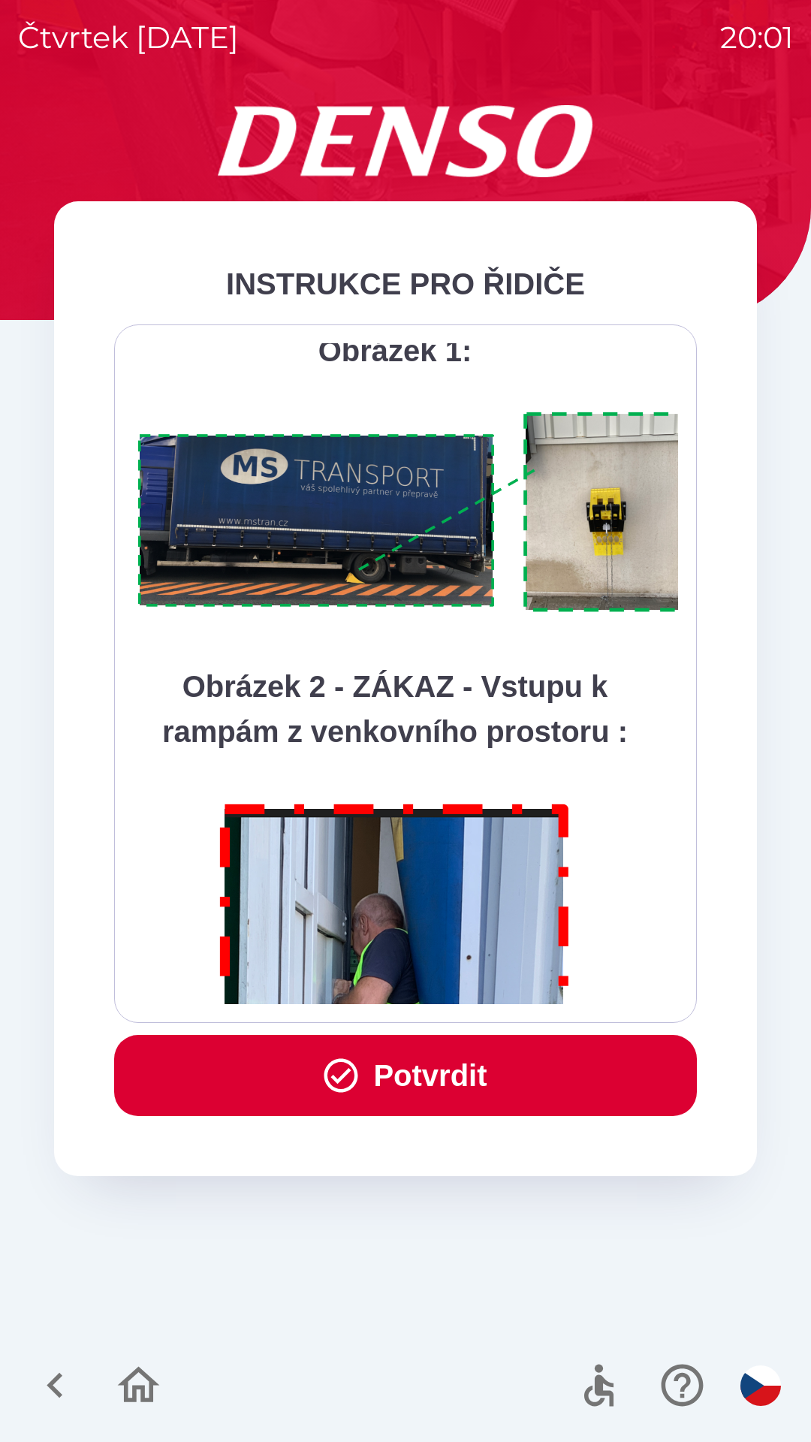
scroll to position [8441, 0]
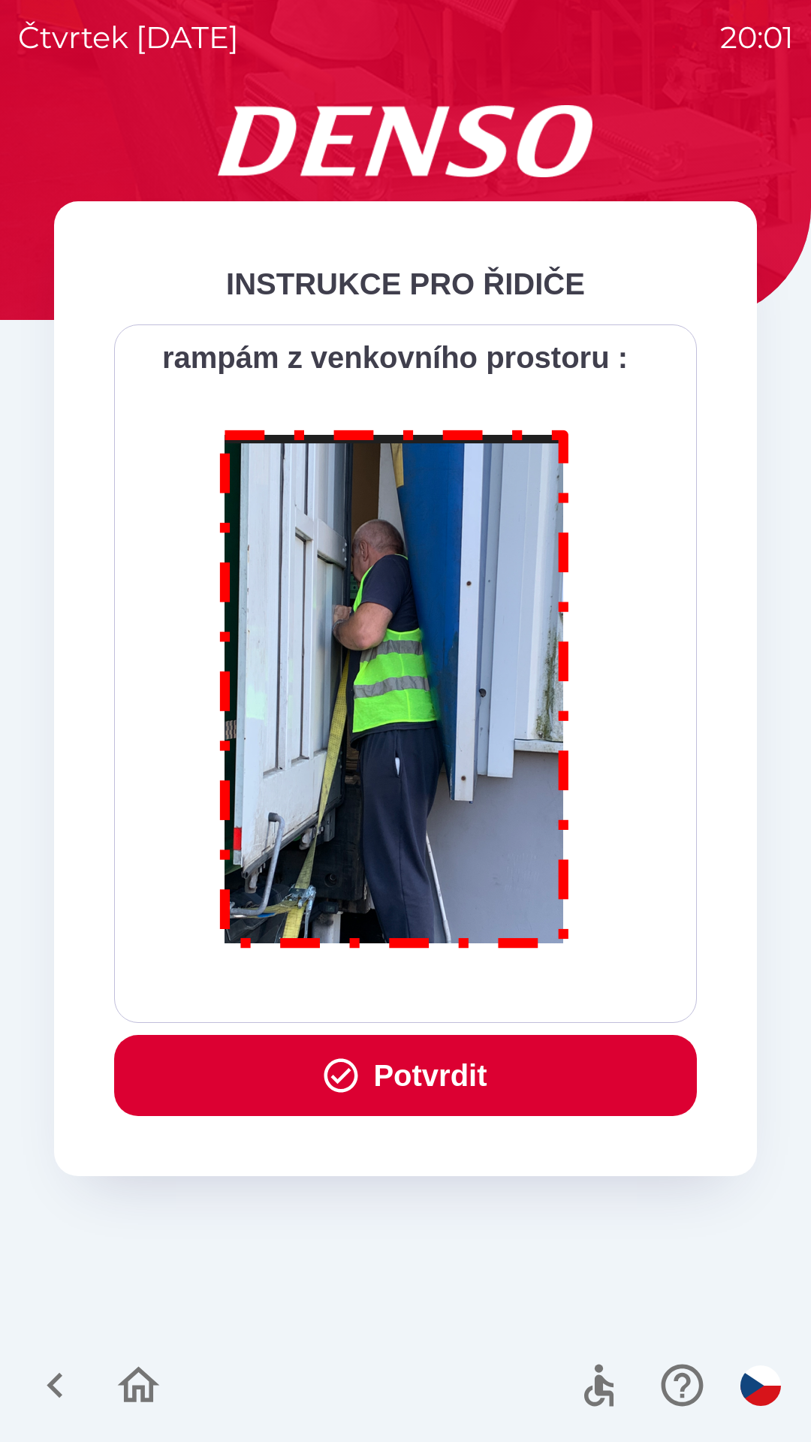
click at [430, 1071] on button "Potvrdit" at bounding box center [405, 1075] width 583 height 81
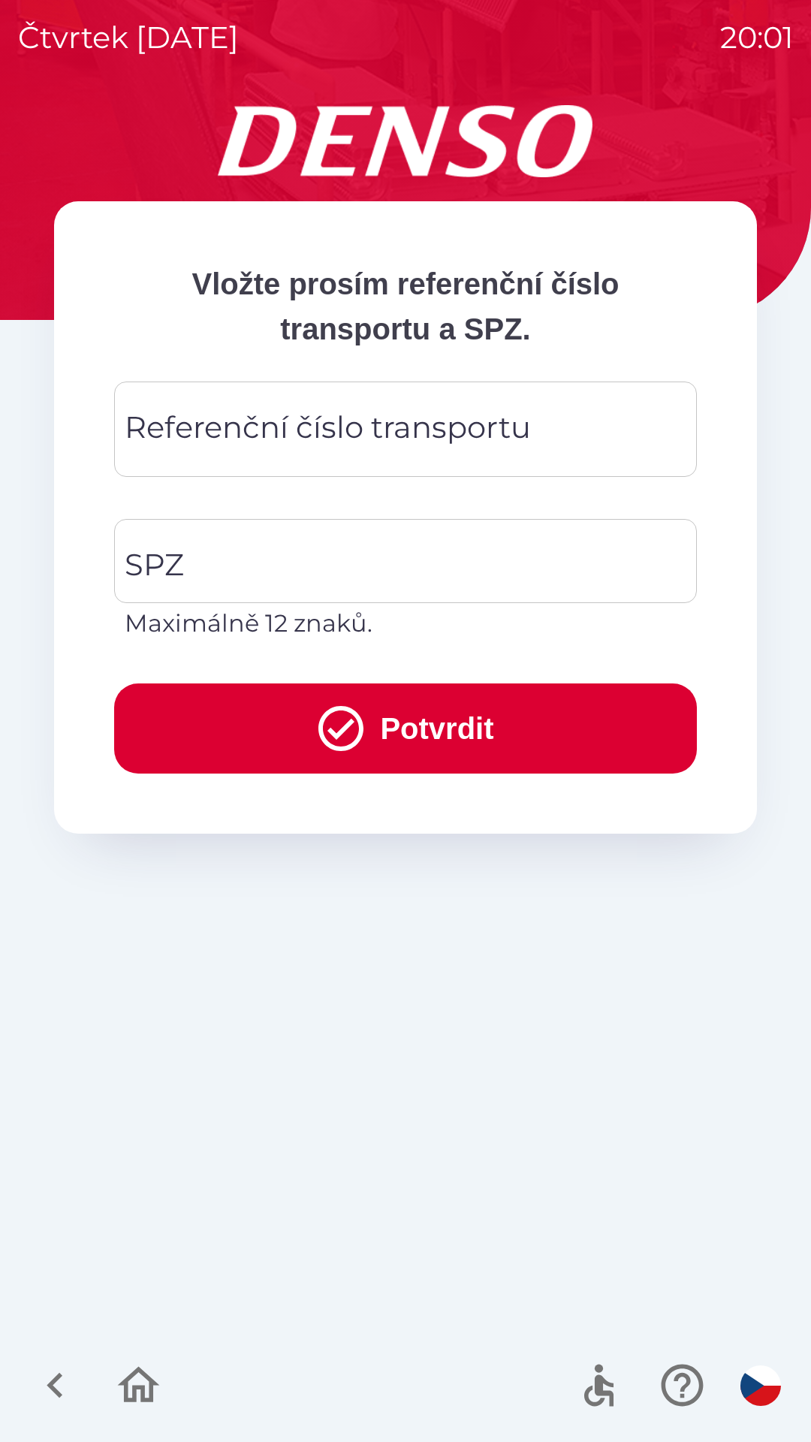
click at [176, 433] on div "Referenční číslo transportu Referenční číslo transportu" at bounding box center [405, 429] width 583 height 95
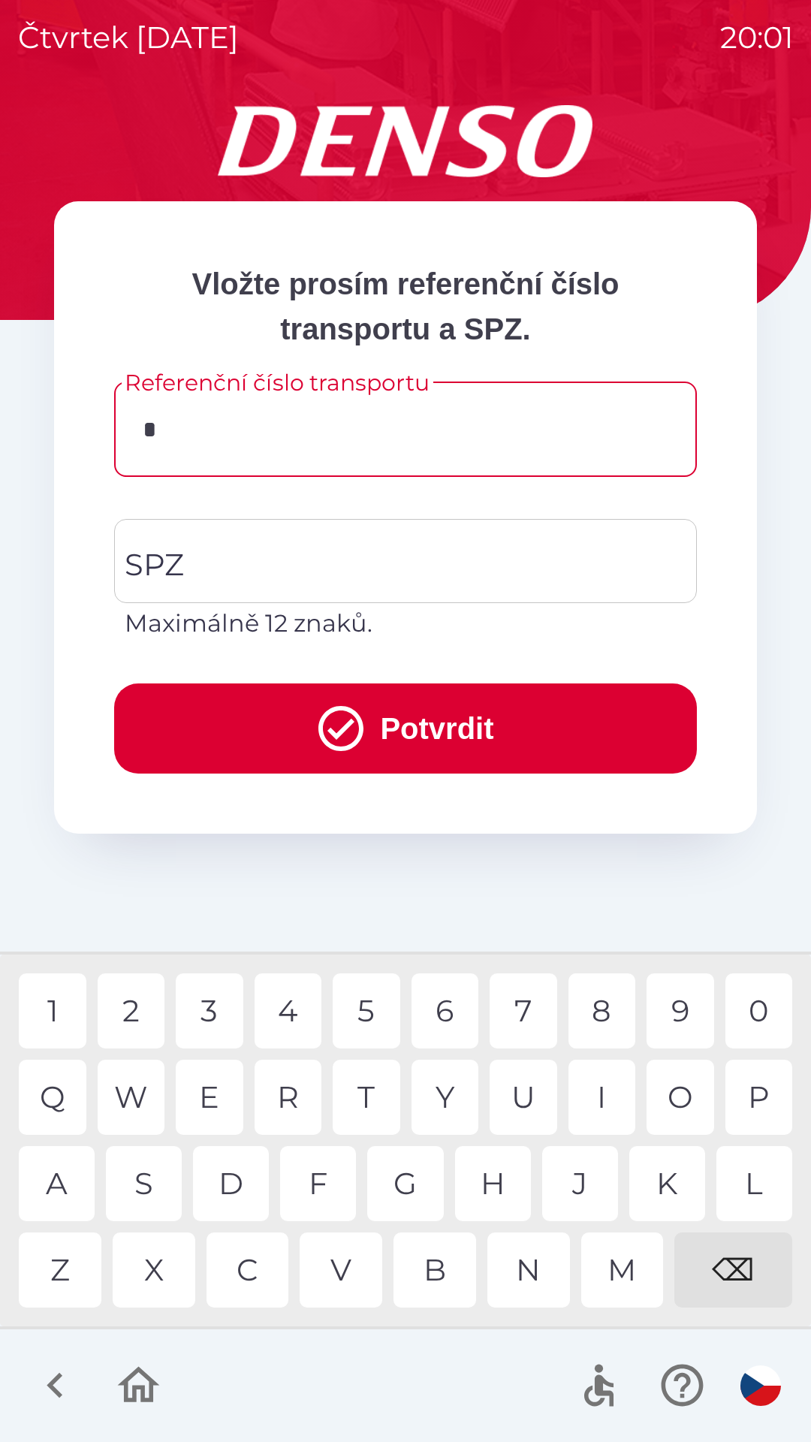
click at [251, 1264] on div "C" at bounding box center [248, 1270] width 83 height 75
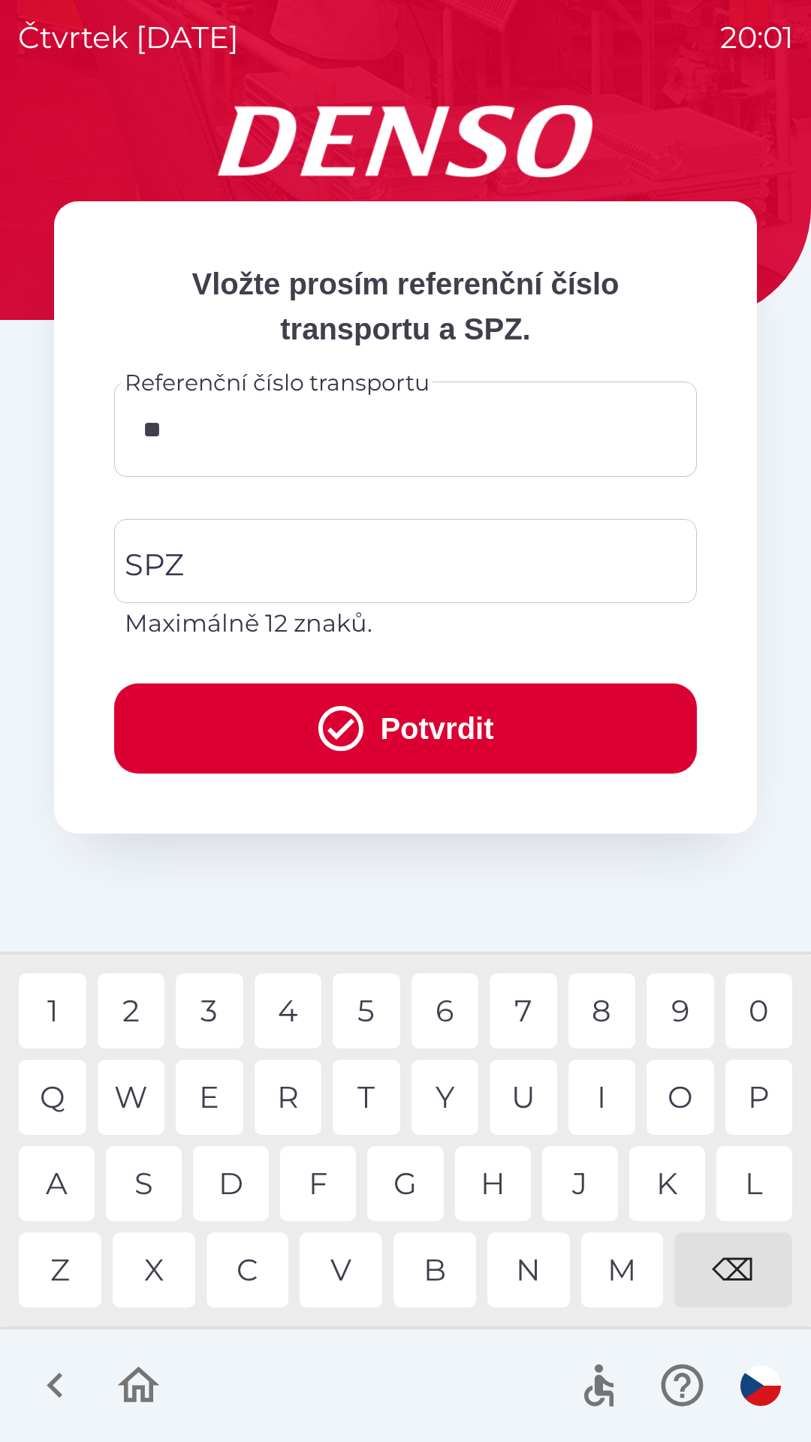
click at [56, 1094] on div "Q" at bounding box center [53, 1097] width 68 height 75
click at [56, 1000] on div "1" at bounding box center [53, 1010] width 68 height 75
click at [143, 1069] on div "W" at bounding box center [132, 1097] width 68 height 75
type input "*********"
click at [213, 563] on input "SPZ" at bounding box center [394, 561] width 547 height 71
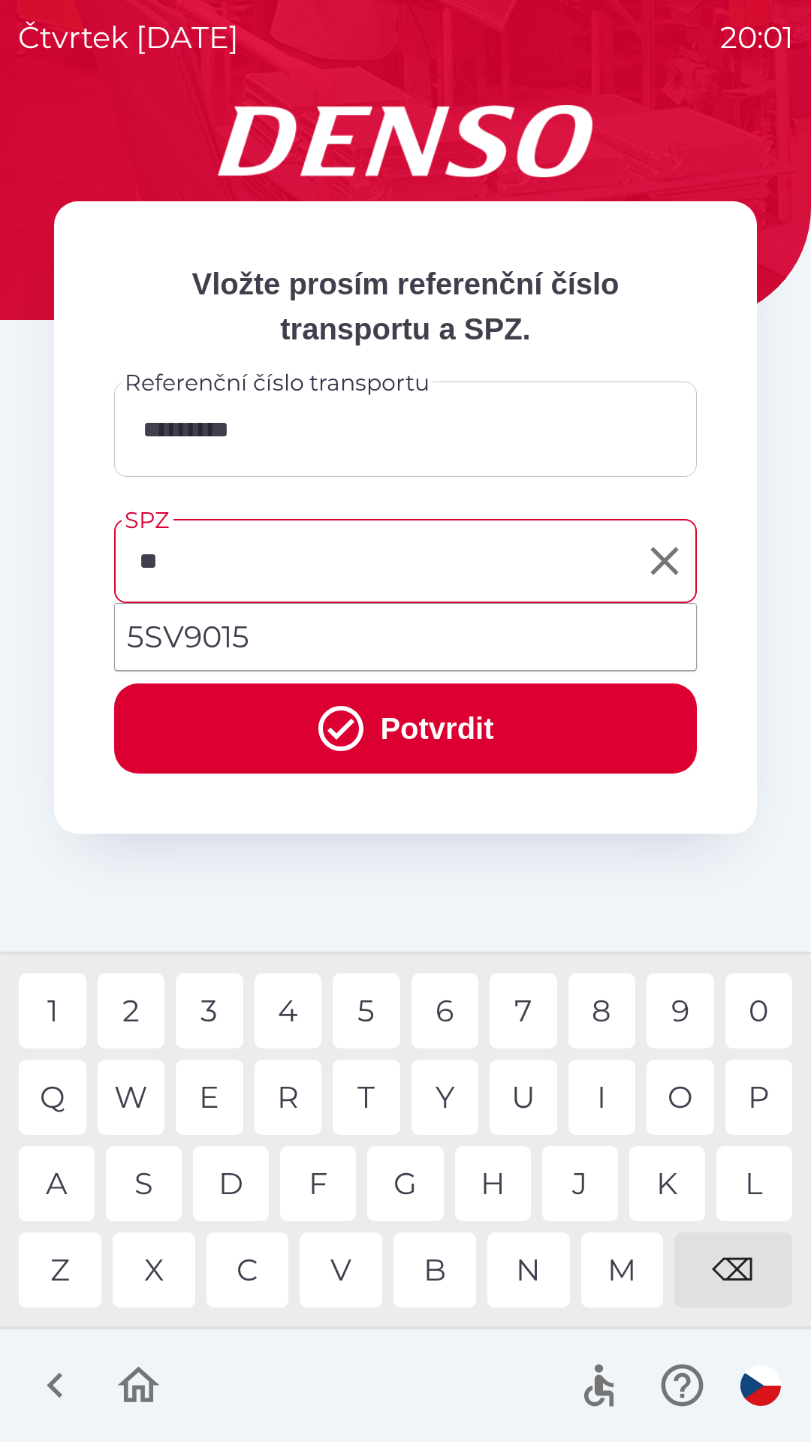
click at [140, 1182] on div "S" at bounding box center [144, 1183] width 76 height 75
click at [274, 629] on li "5SV9015" at bounding box center [405, 637] width 581 height 54
type input "*******"
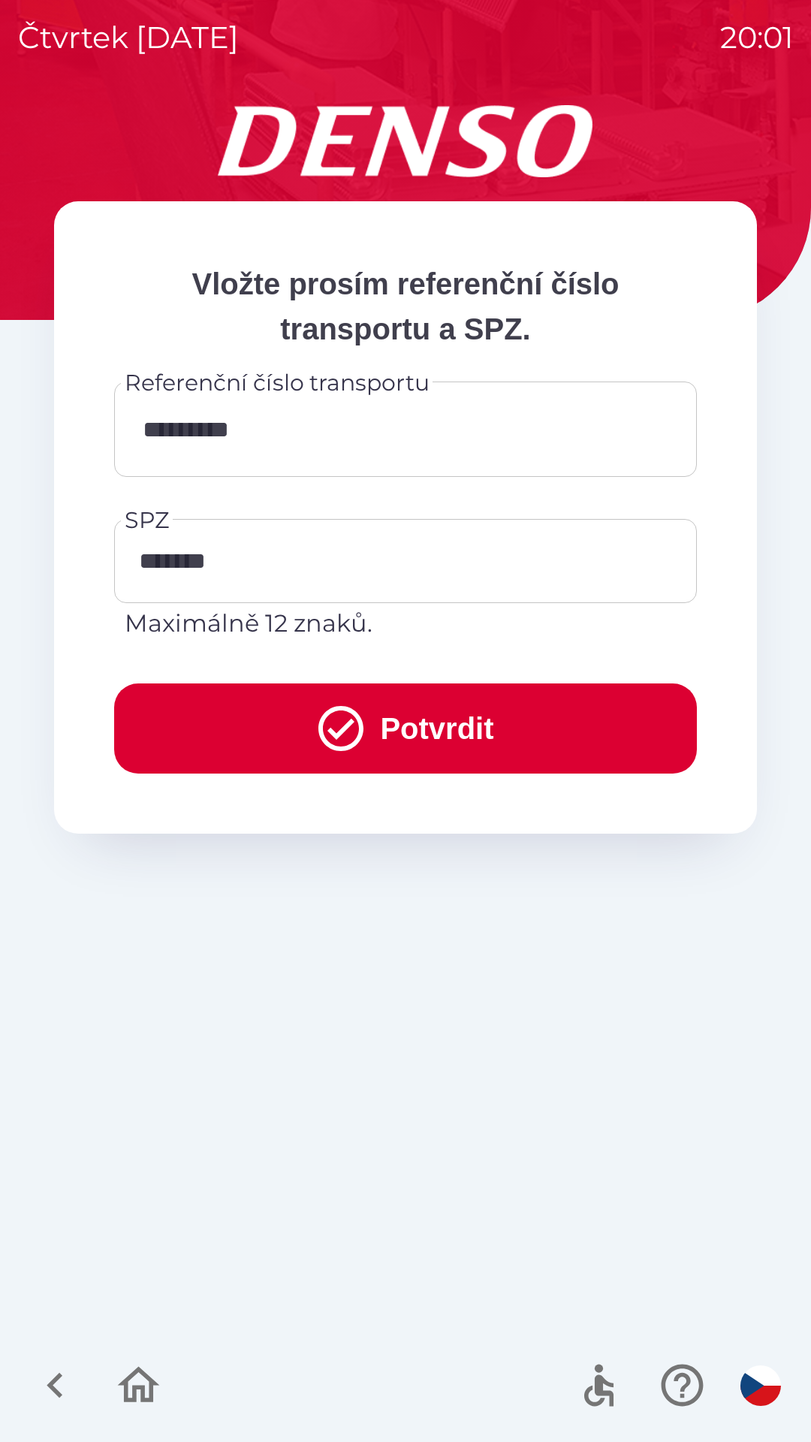
click at [404, 721] on button "Potvrdit" at bounding box center [405, 729] width 583 height 90
